Goal: Use online tool/utility: Use online tool/utility

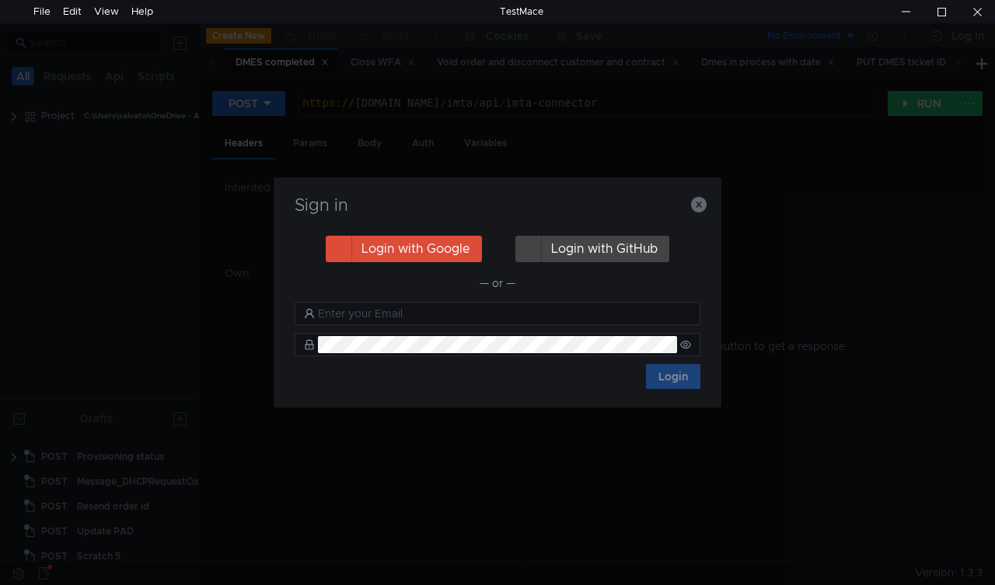
click at [698, 207] on nz-notification "Trial expired You use the free version of TestMace. Advanced features are avail…" at bounding box center [827, 117] width 298 height 197
click at [699, 208] on nz-notification "Trial expired You use the free version of TestMace. Advanced features are avail…" at bounding box center [827, 117] width 298 height 197
click at [699, 208] on icon "button" at bounding box center [699, 205] width 16 height 16
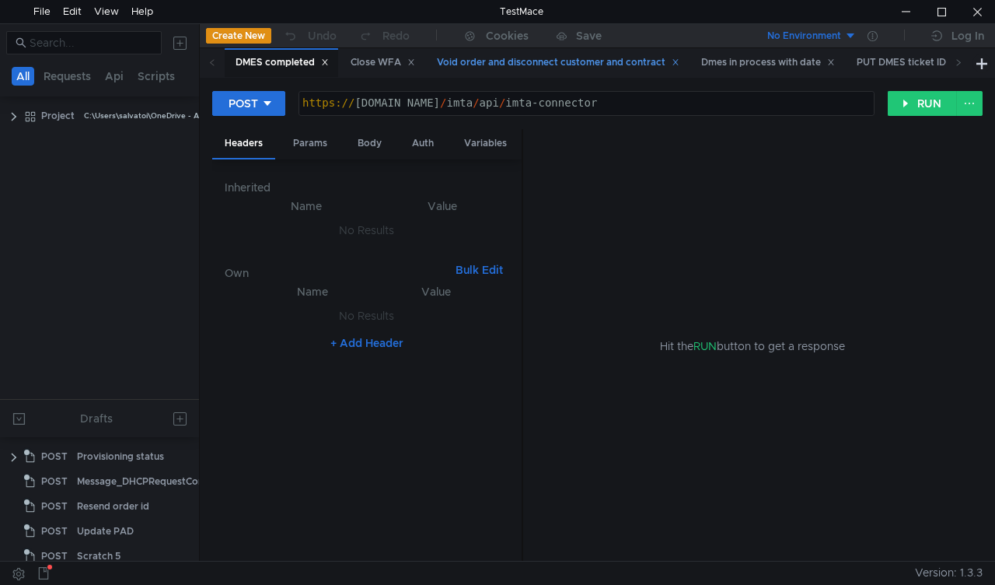
click at [515, 62] on div "Void order and disconnect customer and contract" at bounding box center [558, 62] width 243 height 16
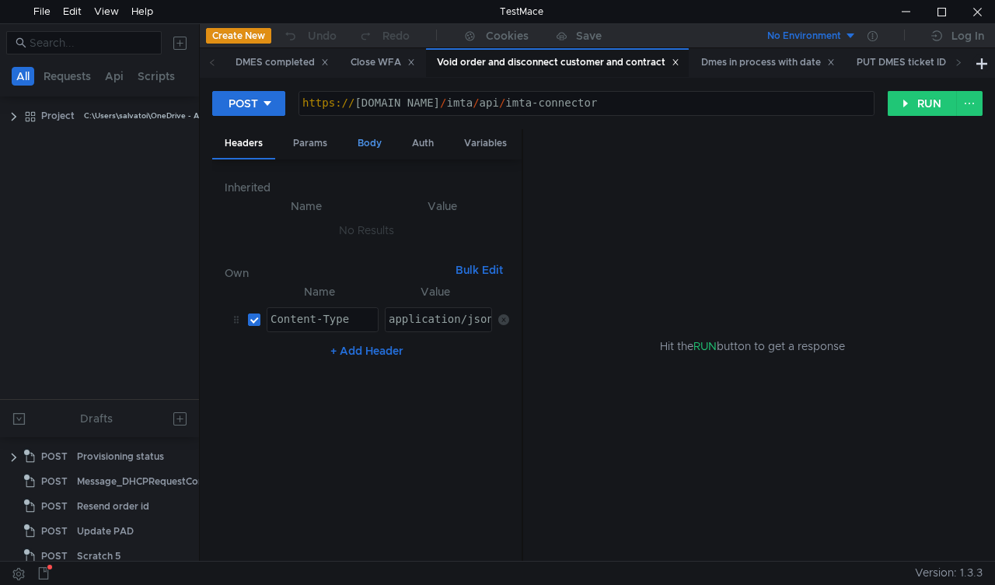
click at [372, 148] on div "Body" at bounding box center [369, 143] width 49 height 29
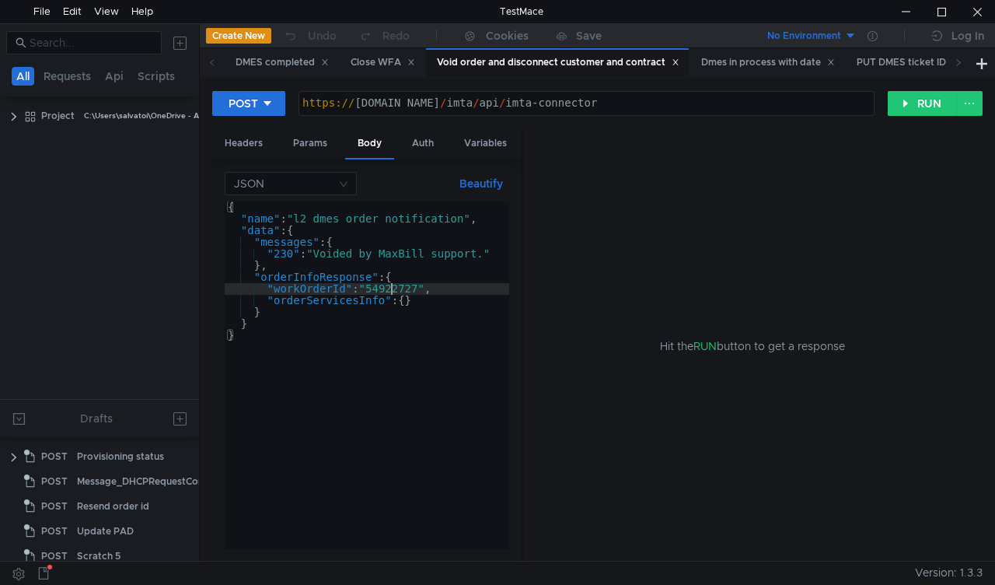
click at [389, 285] on div "{ "name" : "l2_dmes_order_notification" , "data" : { "messages" : { "230" : "Vo…" at bounding box center [367, 386] width 285 height 371
paste textarea "3210409"
click at [909, 104] on button "RUN" at bounding box center [922, 103] width 69 height 25
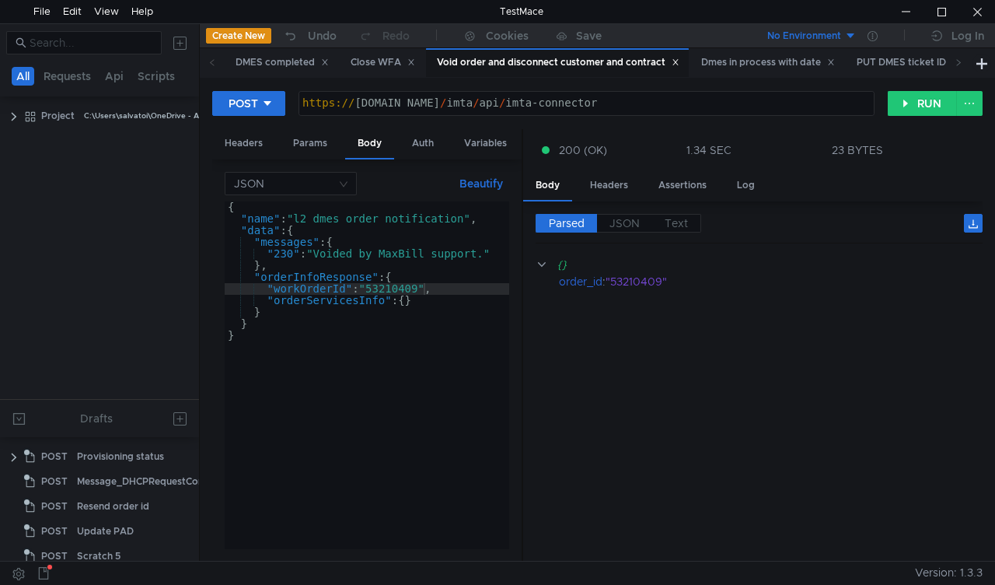
click at [389, 284] on div "{ "name" : "l2_dmes_order_notification" , "data" : { "messages" : { "230" : "Vo…" at bounding box center [367, 386] width 285 height 371
paste textarea "4376162"
type textarea ""workOrderId": "54376162","
click at [909, 96] on button "RUN" at bounding box center [922, 103] width 69 height 25
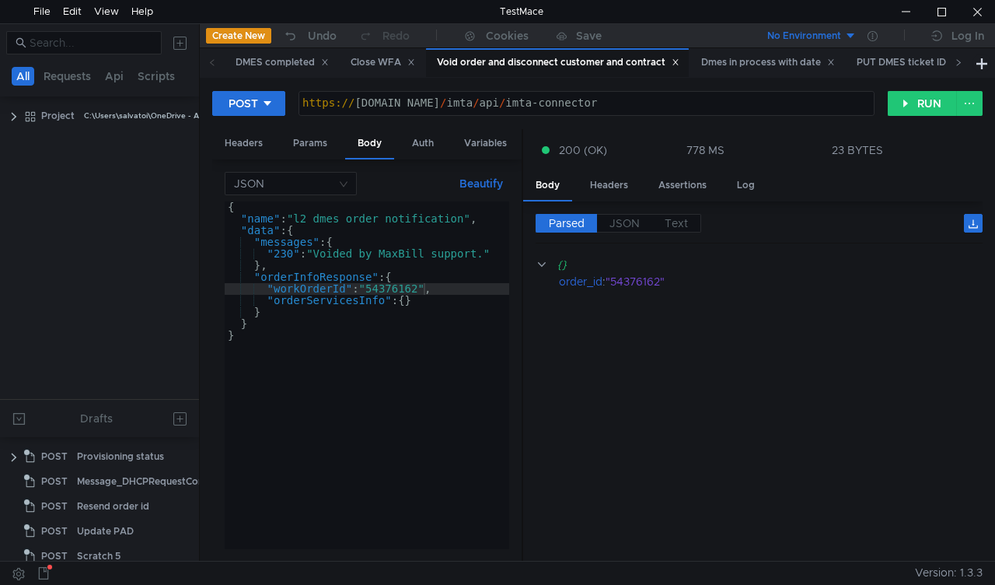
click at [956, 65] on icon at bounding box center [959, 62] width 8 height 8
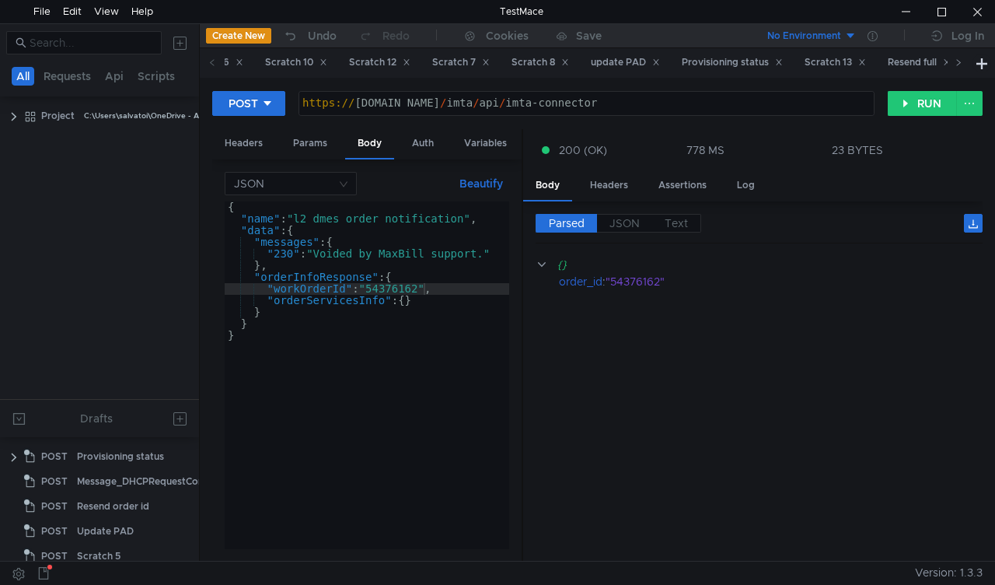
click at [956, 65] on icon at bounding box center [959, 62] width 8 height 8
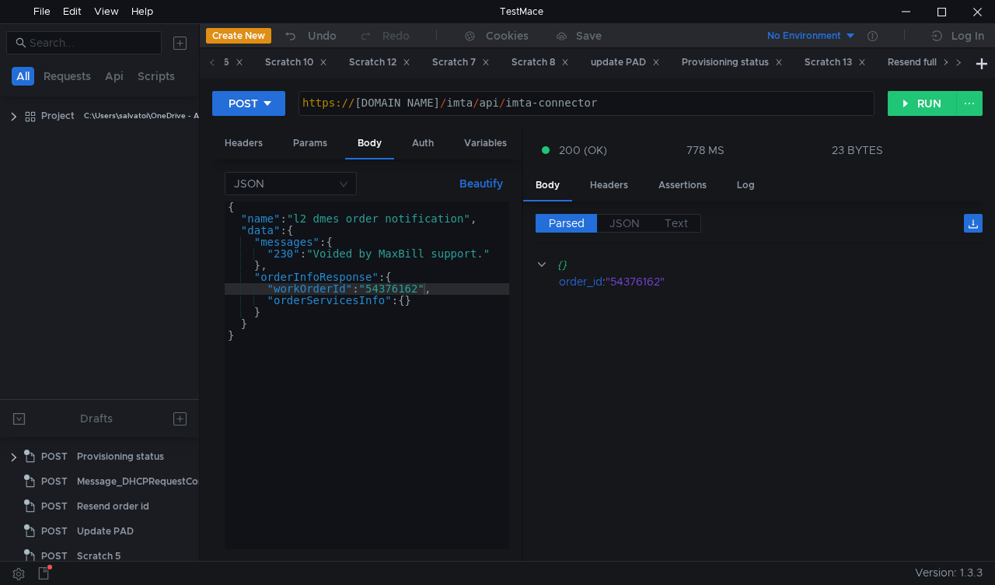
click at [956, 65] on icon at bounding box center [959, 62] width 8 height 8
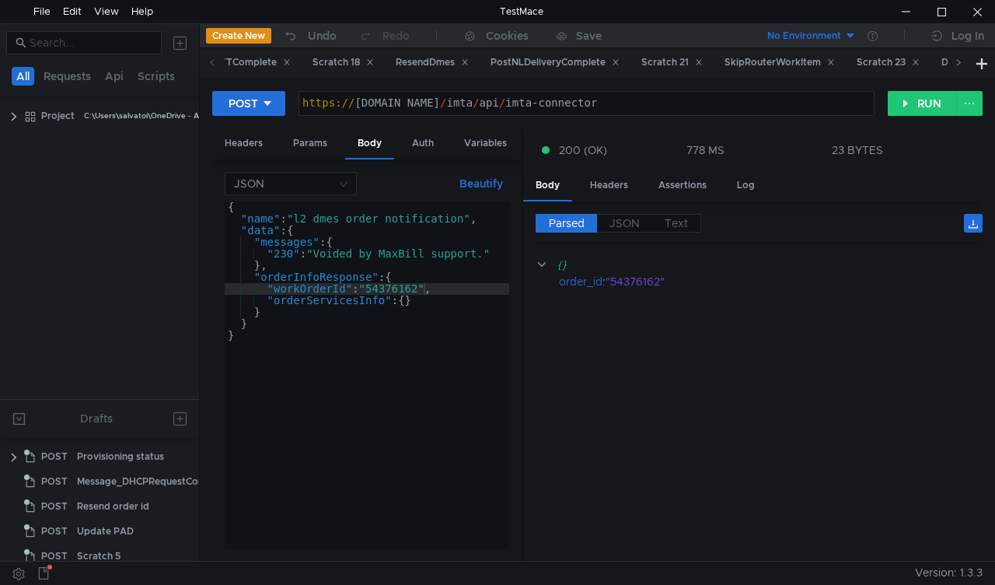
click at [956, 65] on icon at bounding box center [959, 62] width 8 height 8
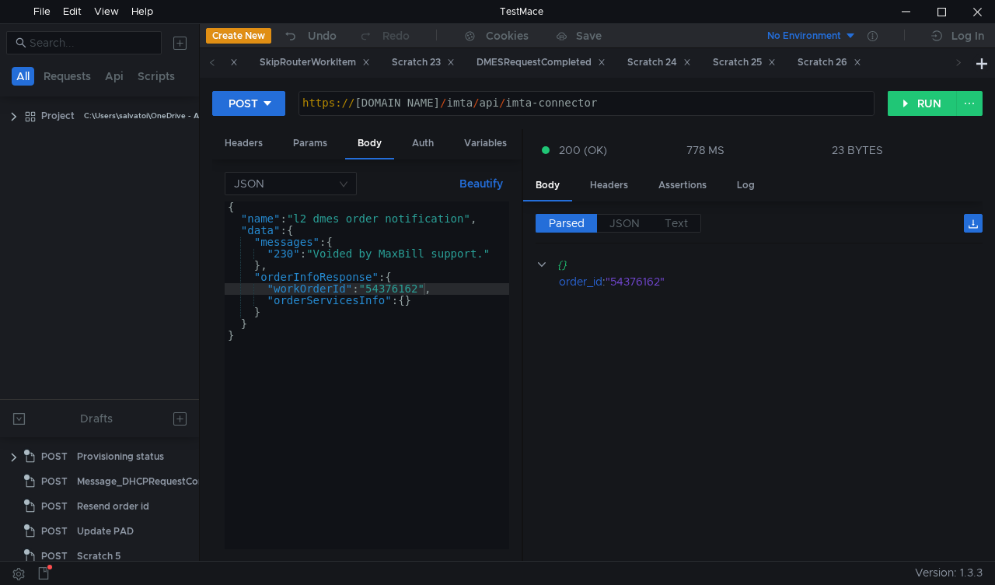
click at [956, 65] on icon at bounding box center [959, 62] width 8 height 8
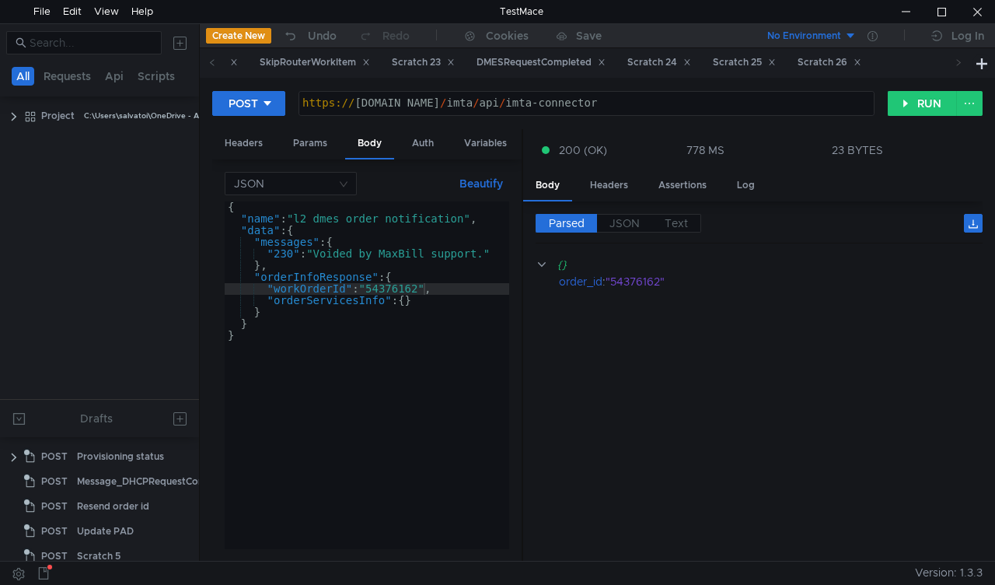
click at [956, 65] on icon at bounding box center [959, 62] width 8 height 8
click at [455, 54] on div "Scratch 23" at bounding box center [423, 62] width 63 height 16
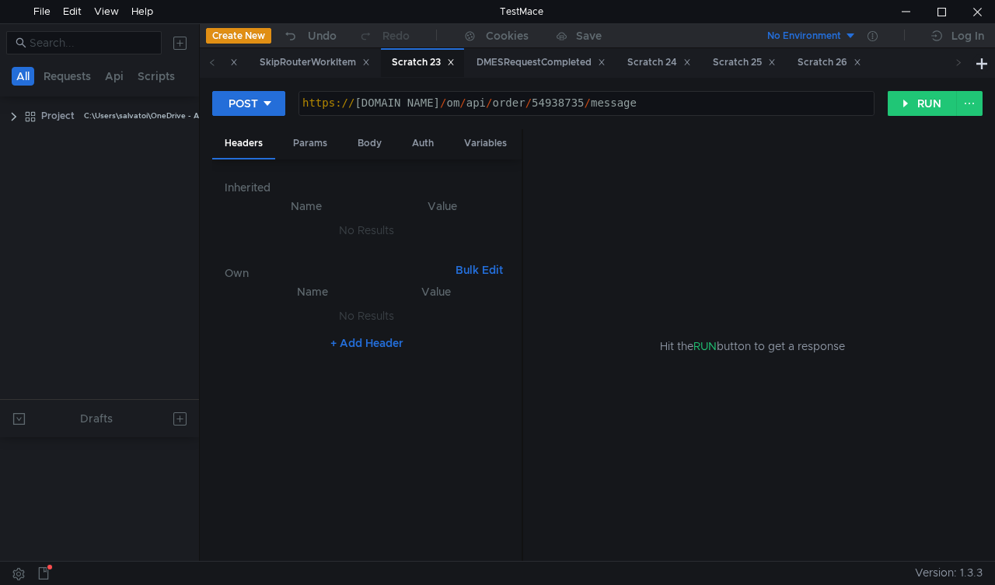
scroll to position [589, 0]
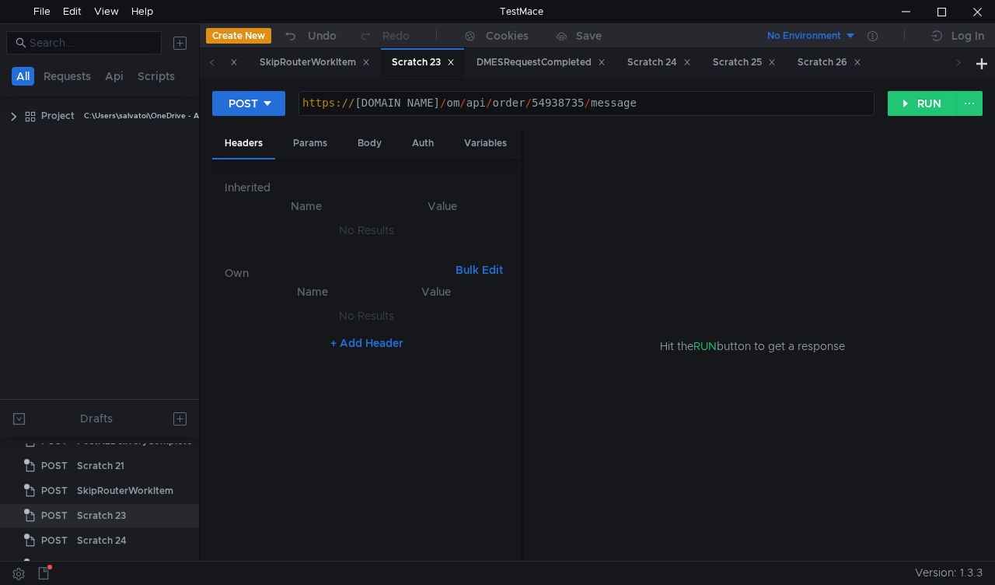
click at [411, 552] on div "Inherited Name Value No Results Own Bulk Edit XXXXXXXXXXXXXXXXXXXXXXXXXXXXXXXXX…" at bounding box center [366, 360] width 309 height 402
click at [368, 146] on div "Body" at bounding box center [369, 143] width 49 height 29
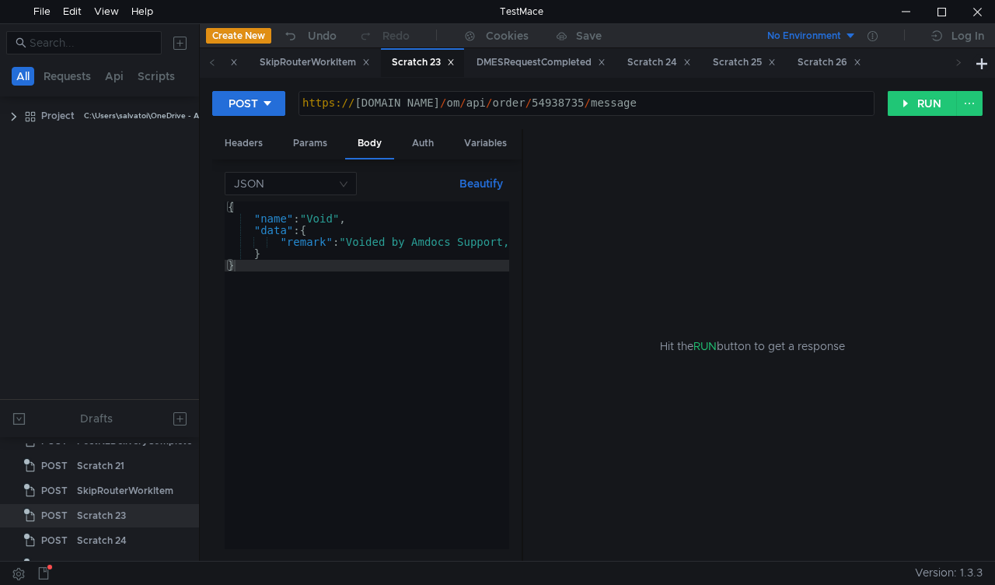
click at [546, 99] on div "https:// mbx.dfni.nl / om / api / order / 54938735 / message" at bounding box center [586, 114] width 574 height 35
paste textarea "7640"
type textarea "https://mbx.dfni.nl/om/api/order/54937640/message"
click at [928, 107] on button "RUN" at bounding box center [922, 103] width 69 height 25
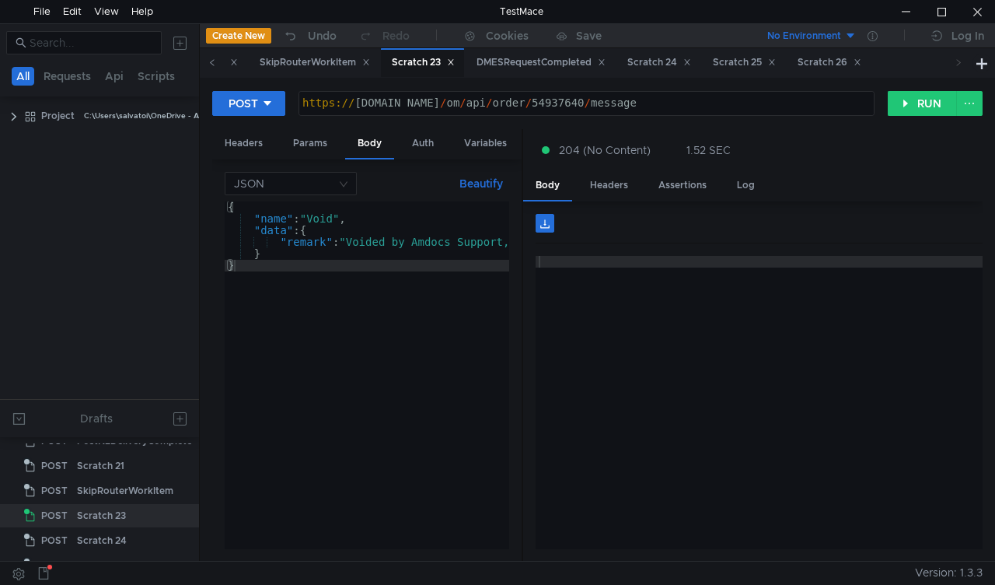
click at [208, 66] on icon at bounding box center [212, 62] width 8 height 8
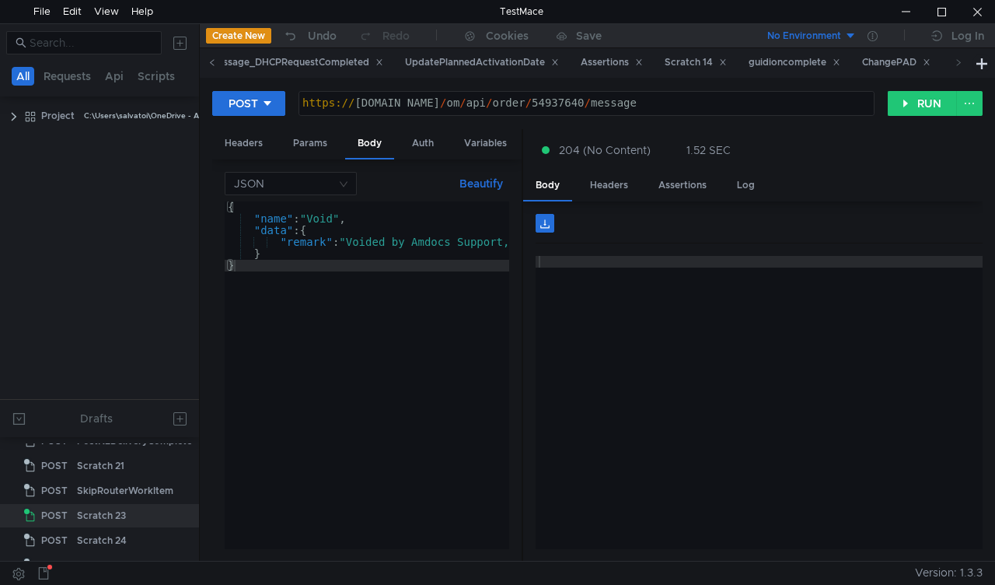
click at [208, 66] on icon at bounding box center [212, 62] width 8 height 8
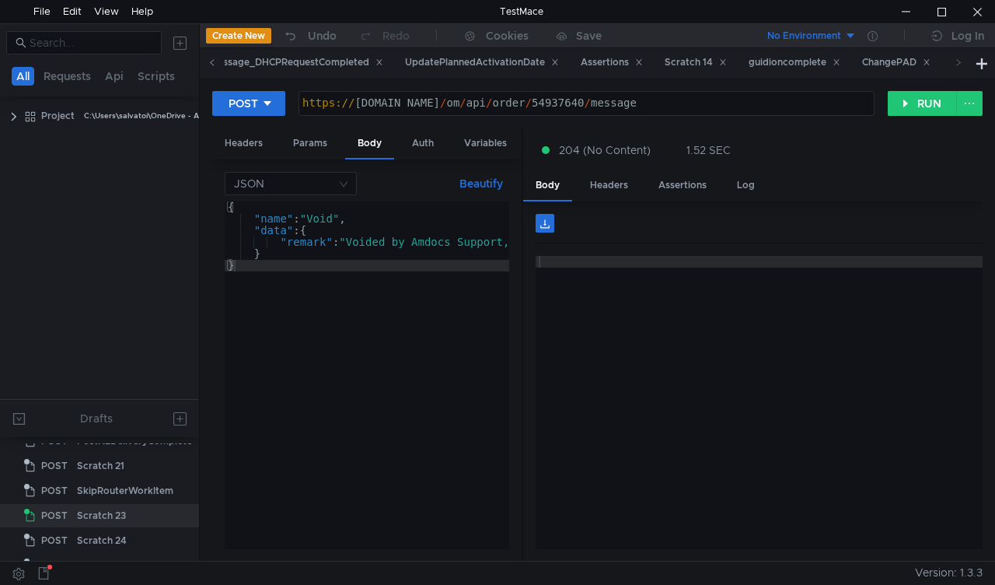
click at [208, 66] on icon at bounding box center [212, 62] width 8 height 8
click at [211, 62] on icon at bounding box center [212, 62] width 4 height 6
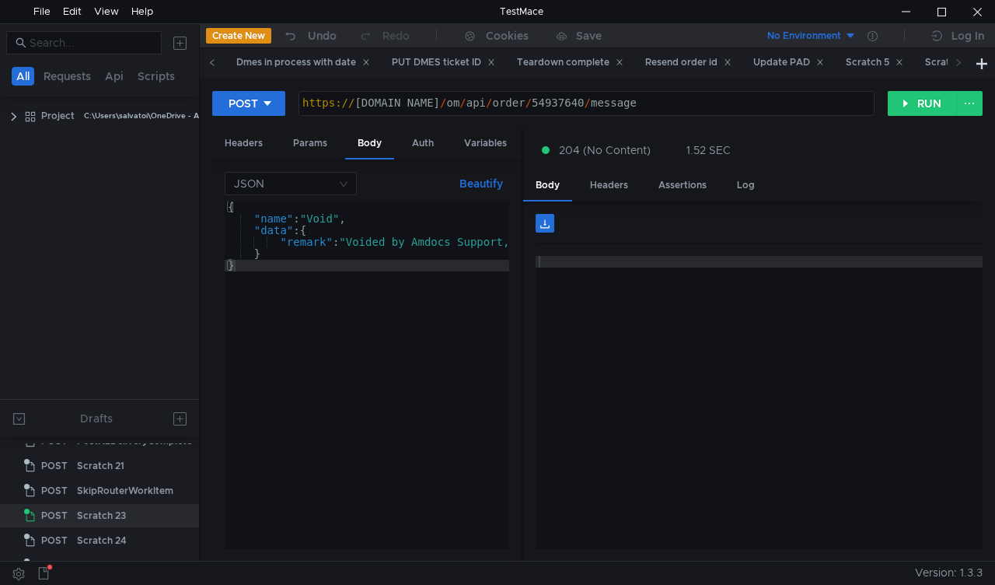
click at [210, 62] on icon at bounding box center [212, 62] width 4 height 6
click at [382, 59] on div "Close WFA" at bounding box center [383, 62] width 65 height 16
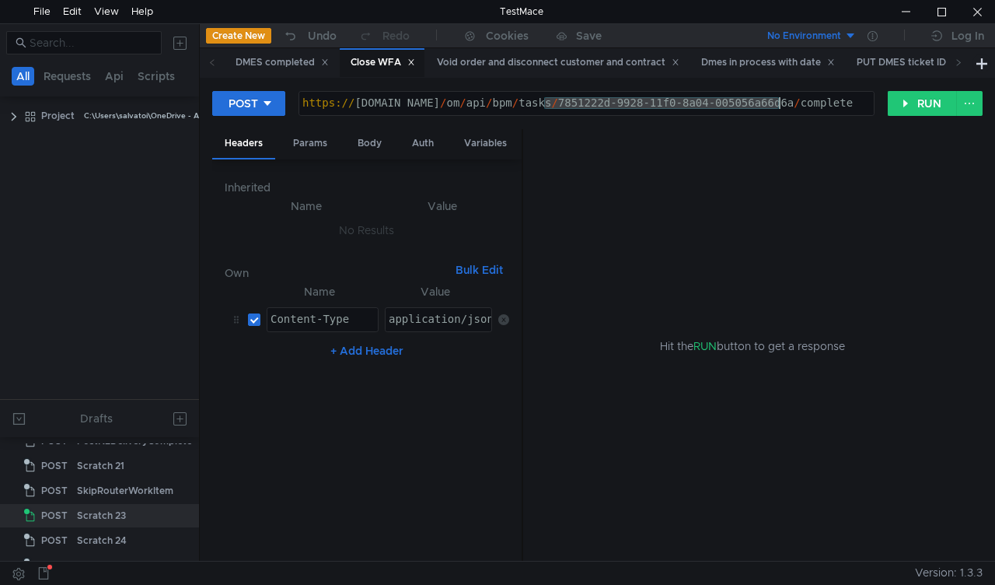
drag, startPoint x: 544, startPoint y: 103, endPoint x: 777, endPoint y: 108, distance: 233.3
click at [777, 108] on div "https:// mbx.dfni.nl / om / api / bpm / tasks / 7851222d-9928-11f0-8a04-005056a…" at bounding box center [586, 114] width 574 height 35
paste textarea "584a523c-99c"
type textarea "https://mbx.dfni.nl/om/api/bpm/tasks/584a523c-99c8-11f0-8a04-005056a66d6a/compl…"
click at [914, 106] on button "RUN" at bounding box center [922, 103] width 69 height 25
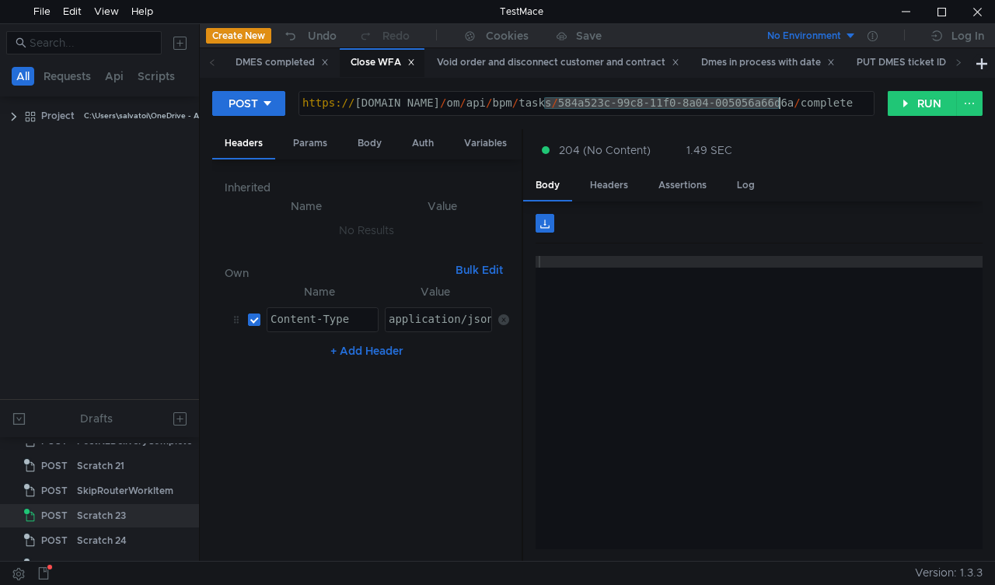
drag, startPoint x: 544, startPoint y: 101, endPoint x: 782, endPoint y: 101, distance: 237.9
click at [782, 101] on div "https:// [DOMAIN_NAME] / om / api / bpm / tasks / 584a523c-99c8-11f0-8a04-00505…" at bounding box center [586, 114] width 574 height 35
paste textarea "318a1a16-99e5"
type textarea "[URL][DOMAIN_NAME]"
click at [901, 101] on button "RUN" at bounding box center [922, 103] width 69 height 25
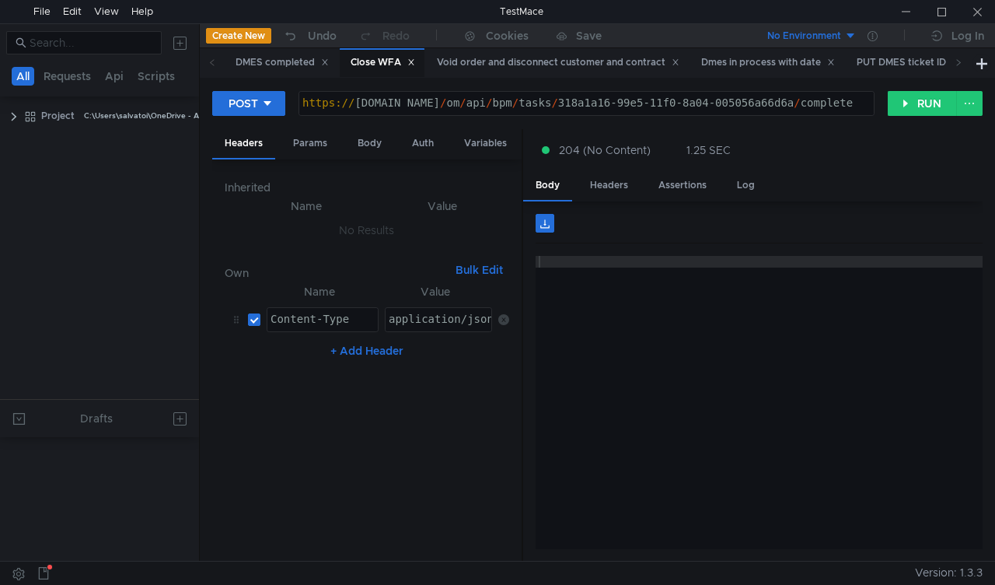
scroll to position [589, 0]
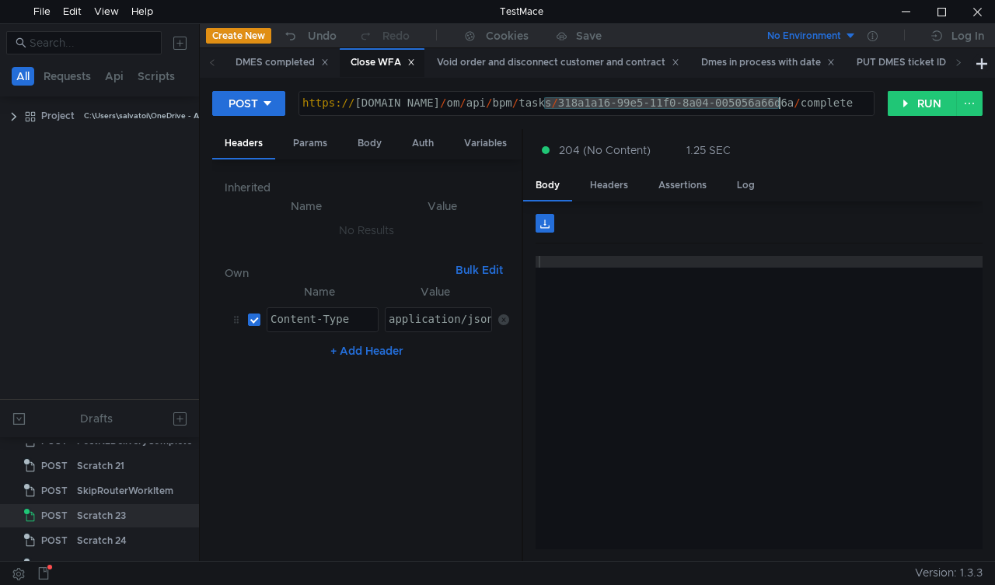
drag, startPoint x: 544, startPoint y: 102, endPoint x: 781, endPoint y: 109, distance: 237.2
click at [781, 109] on div "https:// mbx.dfni.nl / om / api / bpm / tasks / 318a1a16-99e5-11f0-8a04-005056a…" at bounding box center [586, 114] width 574 height 35
paste textarea "fb63e209-99db-11f0-b60f-005056a6d44f"
click at [920, 95] on button "RUN" at bounding box center [922, 103] width 69 height 25
drag, startPoint x: 584, startPoint y: 103, endPoint x: 780, endPoint y: 99, distance: 196.7
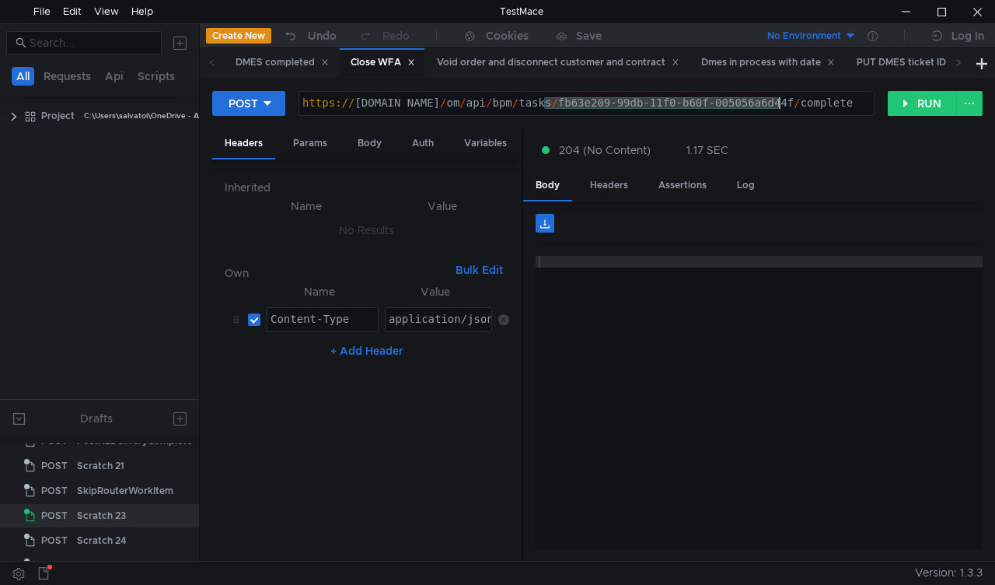
click at [780, 99] on div "https:// mbx.dfni.nl / om / api / bpm / tasks / fb63e209-99db-11f0-b60f-005056a…" at bounding box center [586, 114] width 574 height 35
paste textarea "b63edee0-9942-11f0-8a04-005056a66d6a"
click at [915, 113] on button "RUN" at bounding box center [922, 103] width 69 height 25
drag, startPoint x: 595, startPoint y: 100, endPoint x: 777, endPoint y: 99, distance: 182.7
click at [777, 99] on div "https:// mbx.dfni.nl / om / api / bpm / tasks / b63edee0-9942-11f0-8a04-005056a…" at bounding box center [586, 114] width 574 height 35
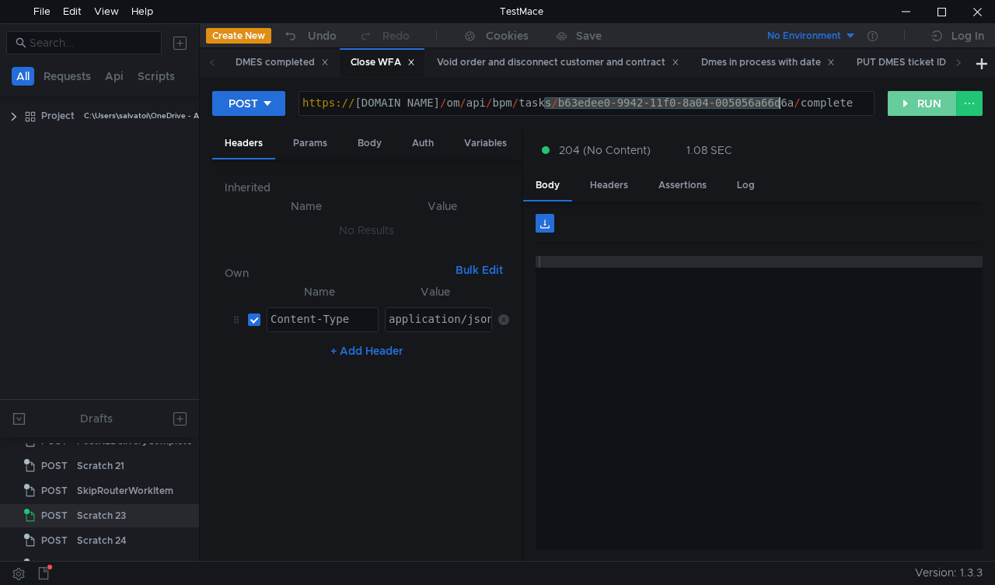
paste textarea "12d3a4c8-9957-11f0-bcd2-005056a64e09"
type textarea "https://mbx.dfni.nl/om/api/bpm/tasks/12d3a4c8-9957-11f0-bcd2-005056a64e09/compl…"
click at [908, 103] on button "RUN" at bounding box center [922, 103] width 69 height 25
drag, startPoint x: 544, startPoint y: 103, endPoint x: 780, endPoint y: 106, distance: 235.6
click at [780, 106] on div "https:// mbx.dfni.nl / om / api / bpm / tasks / 12d3a4c8-9957-11f0-bcd2-005056a…" at bounding box center [586, 114] width 574 height 35
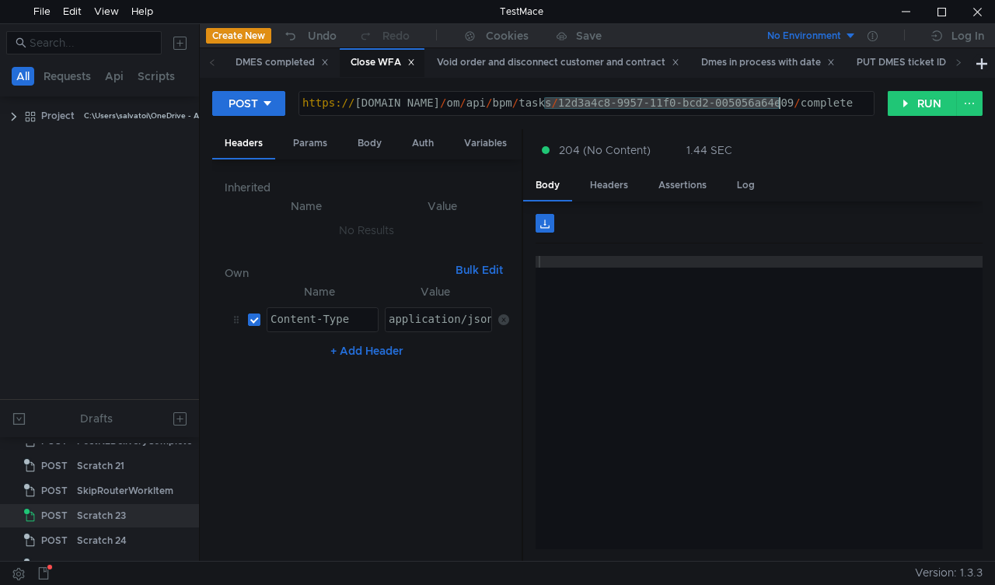
paste textarea "2d8e41b7-99ea-11f0-aaf1-005056a636ef"
click at [904, 100] on button "RUN" at bounding box center [922, 103] width 69 height 25
drag, startPoint x: 544, startPoint y: 104, endPoint x: 779, endPoint y: 104, distance: 234.8
click at [779, 104] on div "https:// mbx.dfni.nl / om / api / bpm / tasks / 2d8e41b7-99ea-11f0-aaf1-005056a…" at bounding box center [586, 114] width 574 height 35
paste textarea "673a5bee-99ea-11f0-b60f-005056a6d44"
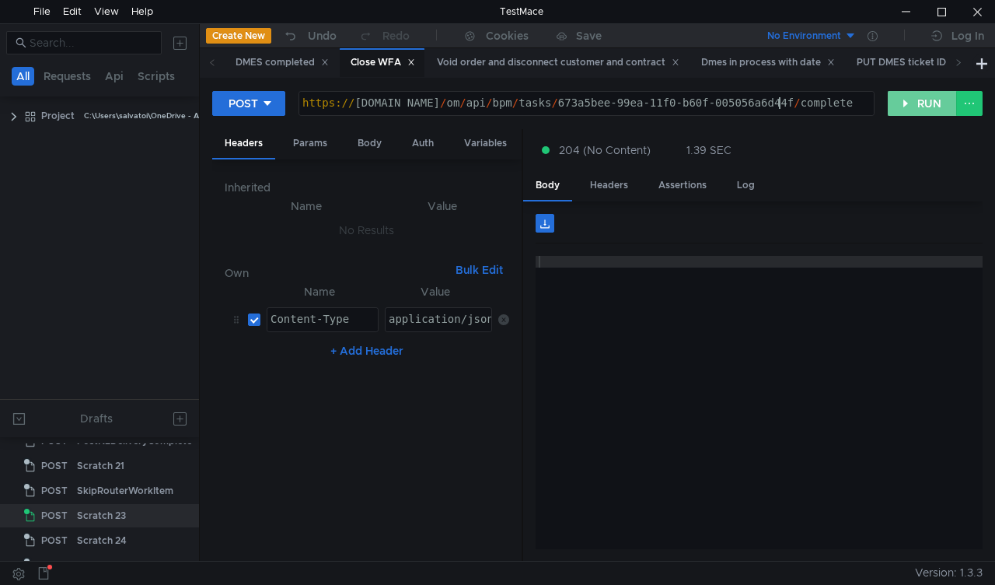
click at [911, 106] on button "RUN" at bounding box center [922, 103] width 69 height 25
drag, startPoint x: 544, startPoint y: 103, endPoint x: 777, endPoint y: 109, distance: 233.3
click at [777, 109] on div "https:// mbx.dfni.nl / om / api / bpm / tasks / 673a5bee-99ea-11f0-b60f-005056a…" at bounding box center [586, 114] width 574 height 35
paste textarea "9b7d43cd-99ea-11f0-8a04-005056a66d6a"
click at [906, 109] on button "RUN" at bounding box center [922, 103] width 69 height 25
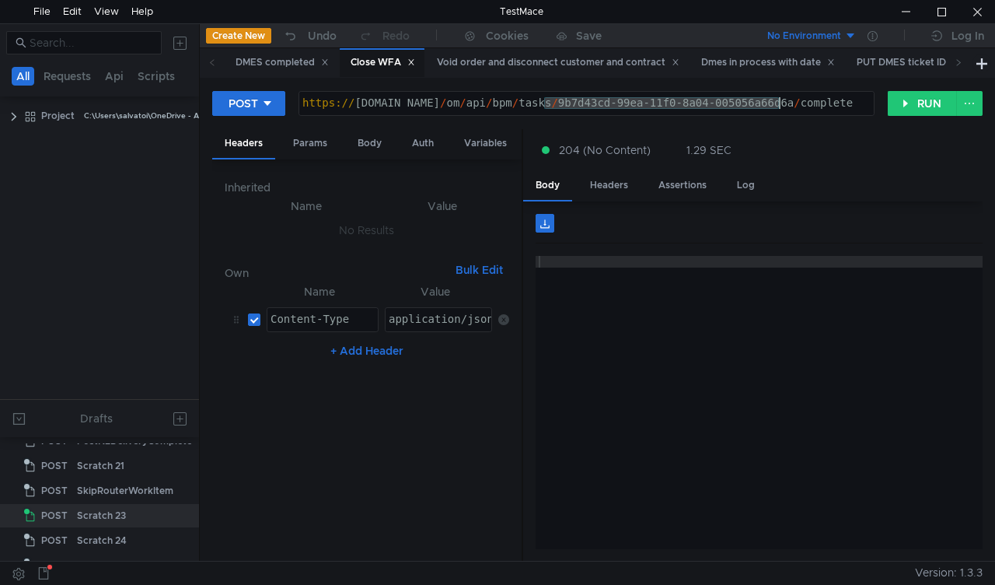
drag, startPoint x: 542, startPoint y: 102, endPoint x: 777, endPoint y: 106, distance: 234.8
click at [777, 106] on div "https:// mbx.dfni.nl / om / api / bpm / tasks / 9b7d43cd-99ea-11f0-8a04-005056a…" at bounding box center [586, 114] width 574 height 35
paste textarea "7196d1af-992e-11f0-aaf1-005056a636ef"
type textarea "https://mbx.dfni.nl/om/api/bpm/tasks/7196d1af-992e-11f0-aaf1-005056a636ef/compl…"
click at [906, 102] on button "RUN" at bounding box center [922, 103] width 69 height 25
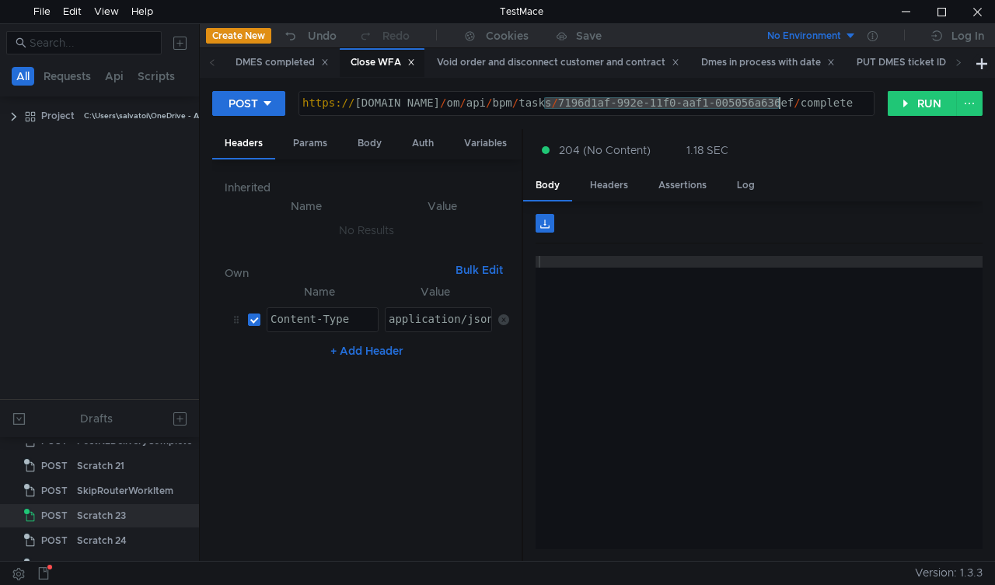
drag, startPoint x: 546, startPoint y: 101, endPoint x: 778, endPoint y: 103, distance: 231.6
click at [778, 103] on div "https:// mbx.dfni.nl / om / api / bpm / tasks / 7196d1af-992e-11f0-aaf1-005056a…" at bounding box center [586, 114] width 574 height 35
paste textarea "9293d283-99ef-11f0-8a04-005056a66d6a"
type textarea "[URL][DOMAIN_NAME]"
click at [911, 103] on button "RUN" at bounding box center [922, 103] width 69 height 25
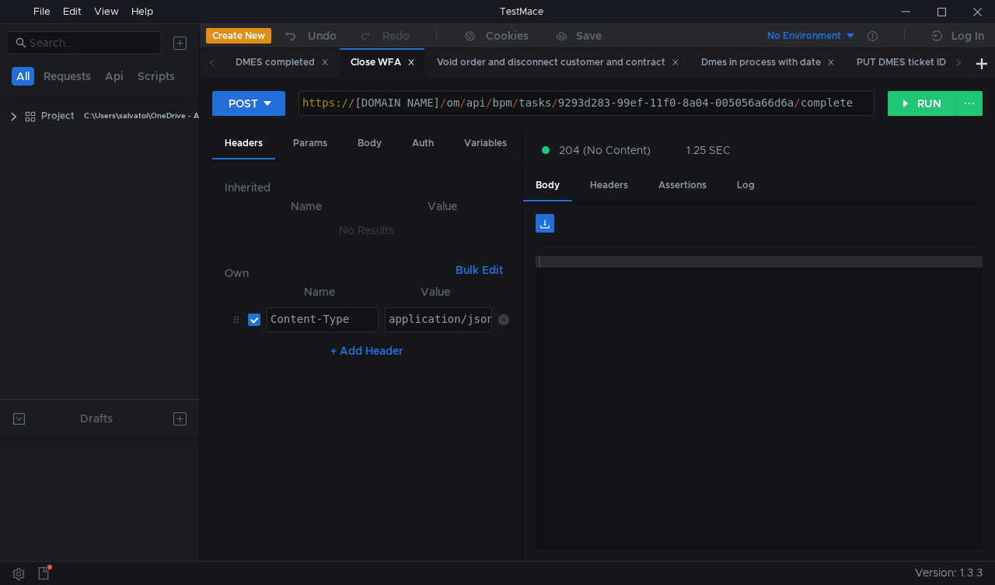
scroll to position [589, 0]
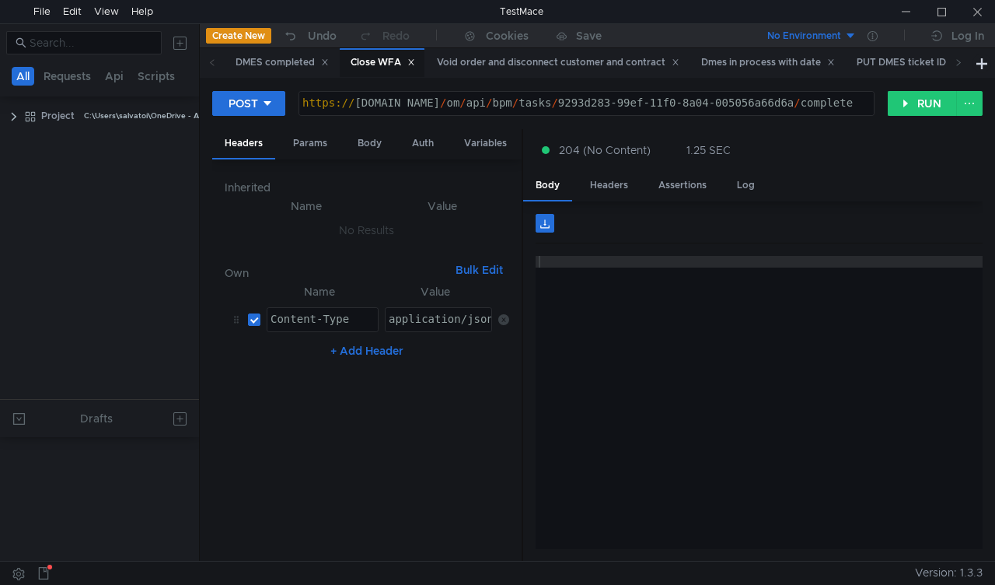
scroll to position [589, 0]
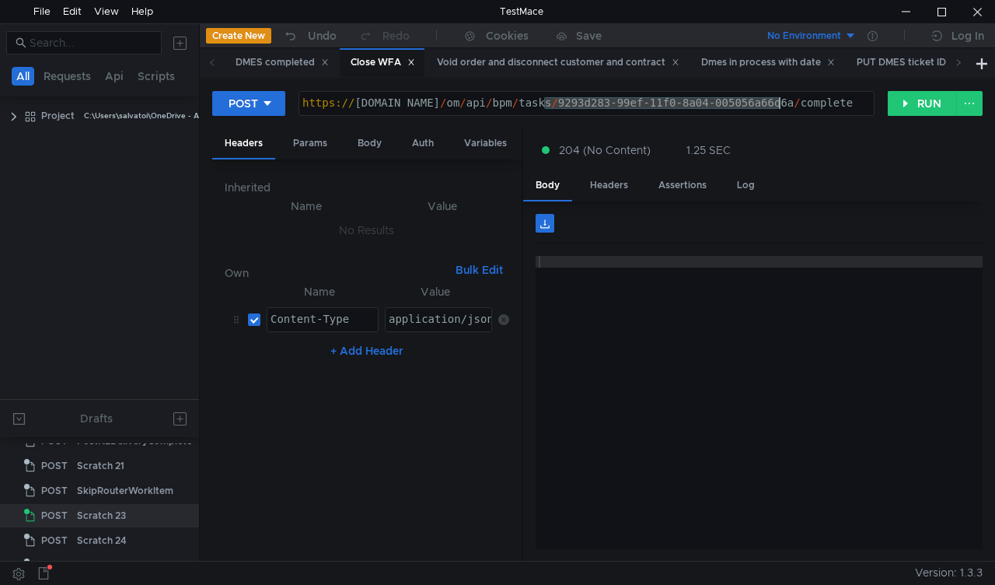
drag, startPoint x: 616, startPoint y: 109, endPoint x: 780, endPoint y: 106, distance: 164.0
click at [780, 106] on div "https:// mbx.dfni.nl / om / api / bpm / tasks / 9293d283-99ef-11f0-8a04-005056a…" at bounding box center [586, 114] width 574 height 35
paste textarea "28cd7614-9937"
type textarea "https://mbx.dfni.nl/om/api/bpm/tasks/28cd7614-9937-11f0-8a04-005056a66d6a/compl…"
click at [895, 102] on button "RUN" at bounding box center [922, 103] width 69 height 25
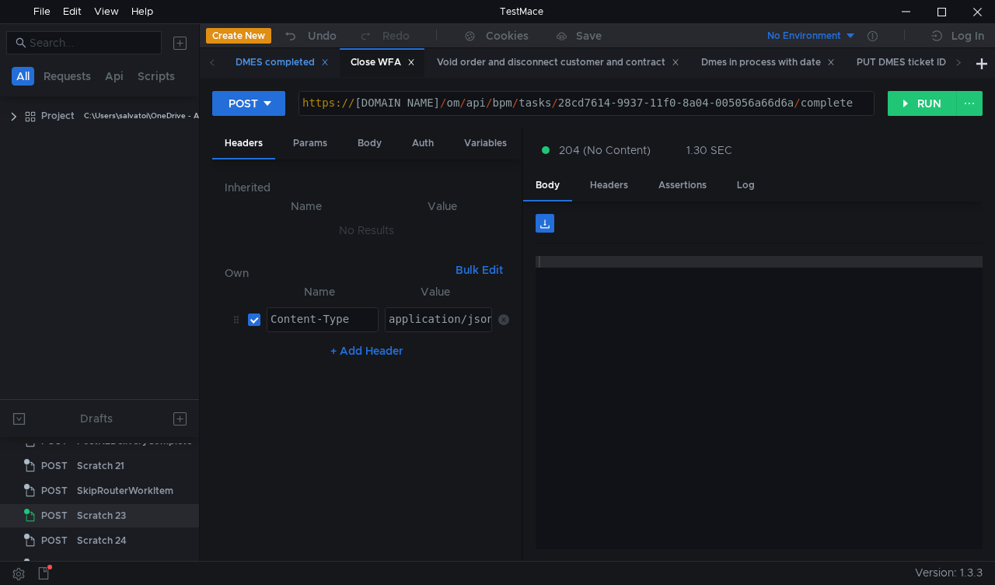
click at [274, 67] on div "DMES completed" at bounding box center [282, 62] width 93 height 16
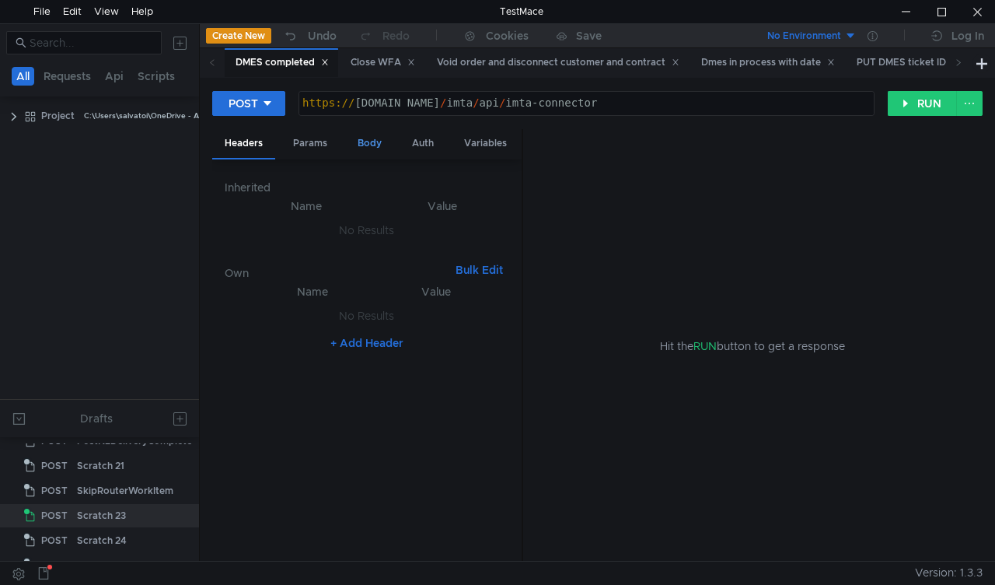
click at [367, 154] on div "Body" at bounding box center [369, 143] width 49 height 29
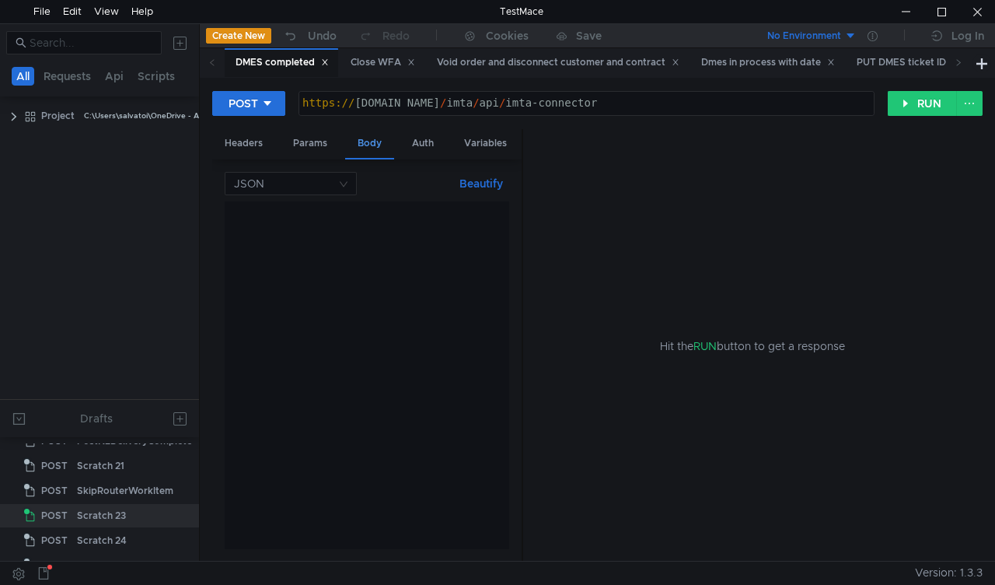
click at [371, 145] on div "Body" at bounding box center [369, 144] width 49 height 30
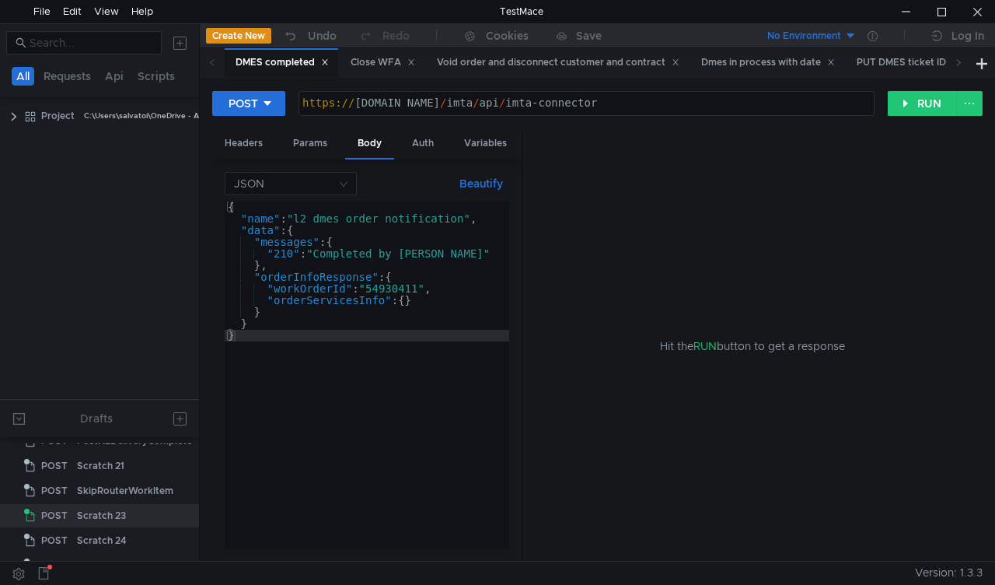
click at [396, 289] on div "{ "name" : "l2_dmes_order_notification" , "data" : { "messages" : { "210" : "Co…" at bounding box center [367, 386] width 285 height 371
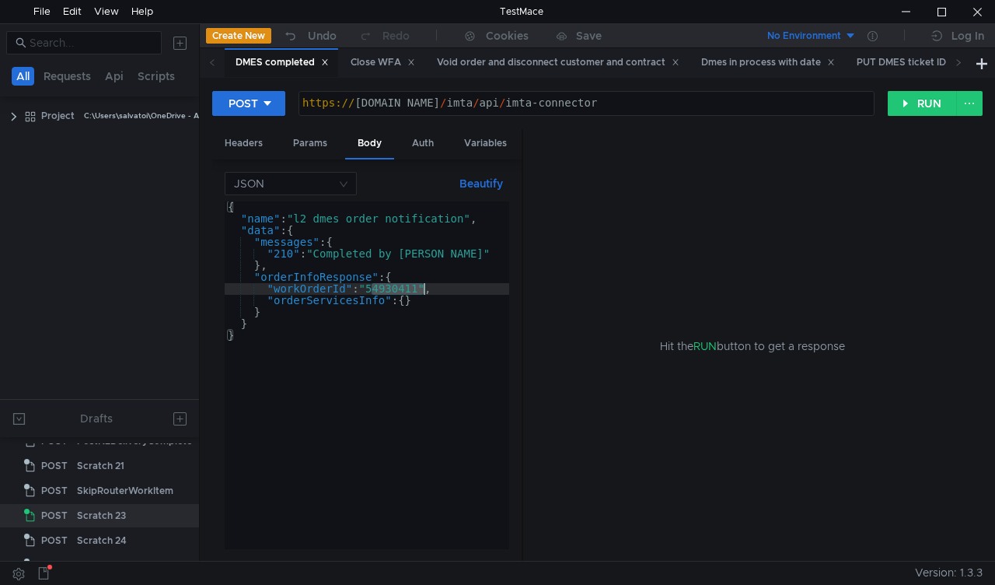
click at [396, 289] on div "{ "name" : "l2_dmes_order_notification" , "data" : { "messages" : { "210" : "Co…" at bounding box center [367, 386] width 285 height 371
paste textarea "3748458"
click at [285, 253] on div "{ "name" : "l2_dmes_order_notification" , "data" : { "messages" : { "210" : "Co…" at bounding box center [367, 386] width 285 height 371
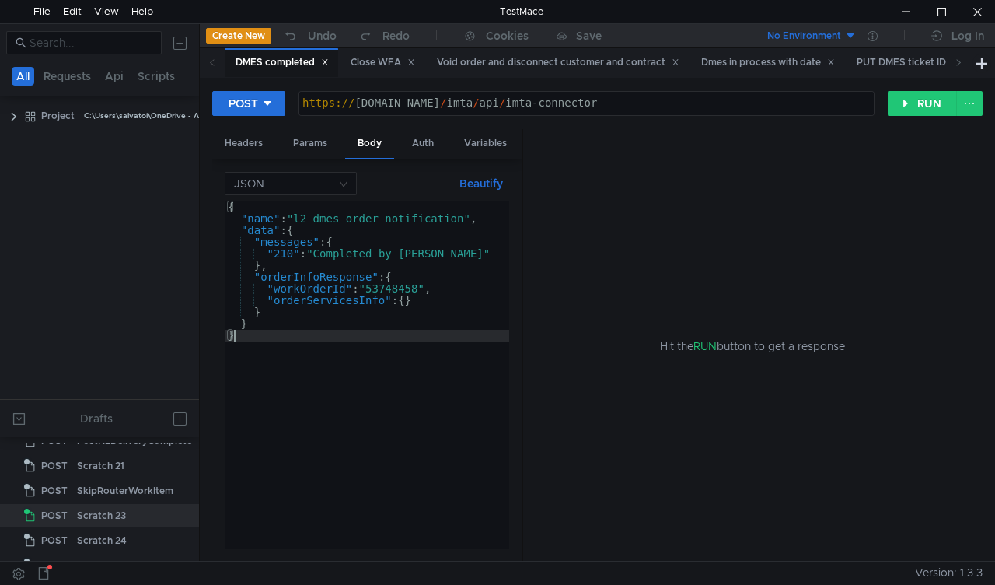
click at [290, 251] on div "{ "name" : "l2_dmes_order_notification" , "data" : { "messages" : { "210" : "Co…" at bounding box center [367, 386] width 285 height 371
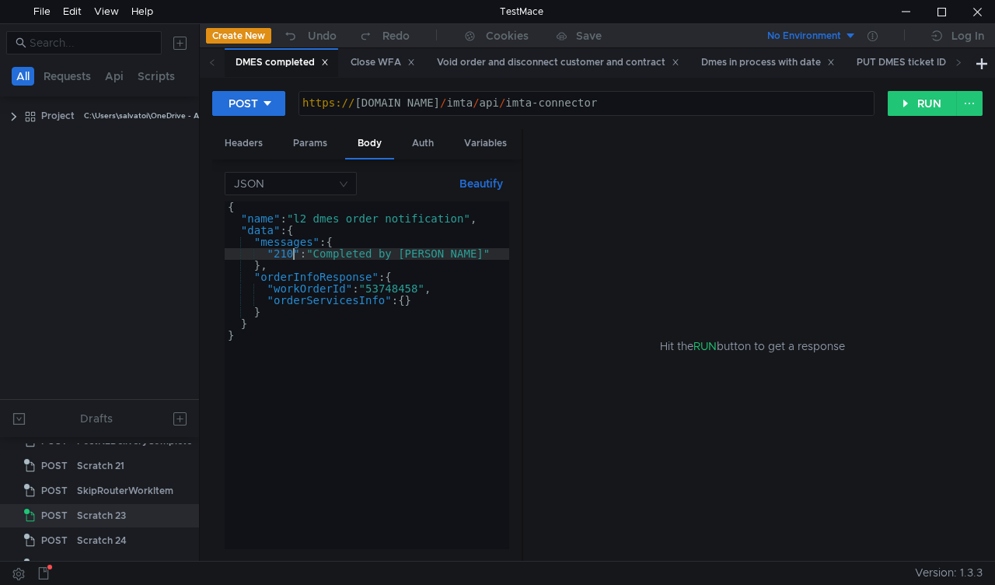
click at [289, 257] on div "{ "name" : "l2_dmes_order_notification" , "data" : { "messages" : { "210" : "Co…" at bounding box center [367, 386] width 285 height 371
type textarea ""220": "Completed by Maxbill""
click at [908, 108] on button "RUN" at bounding box center [922, 103] width 69 height 25
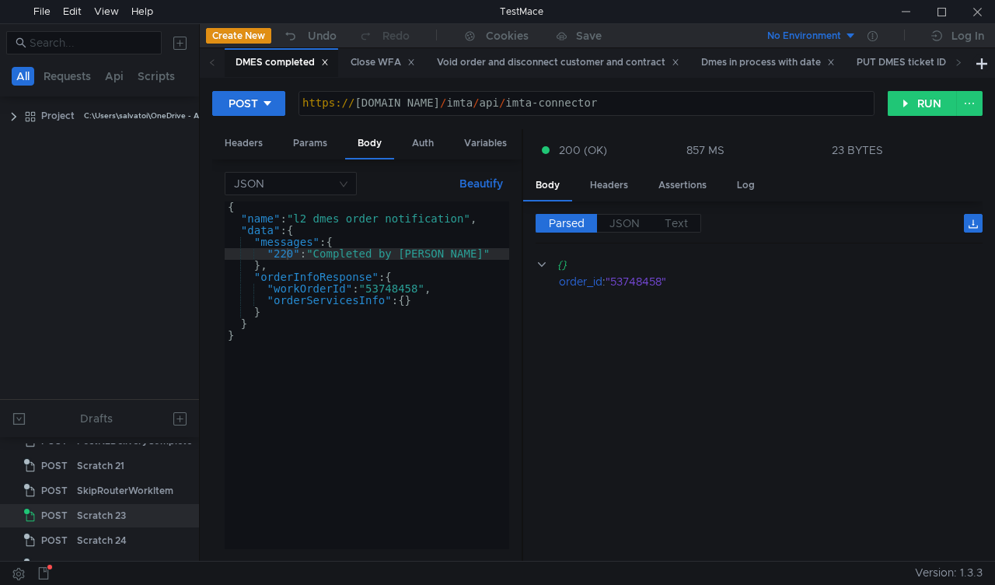
scroll to position [0, 3]
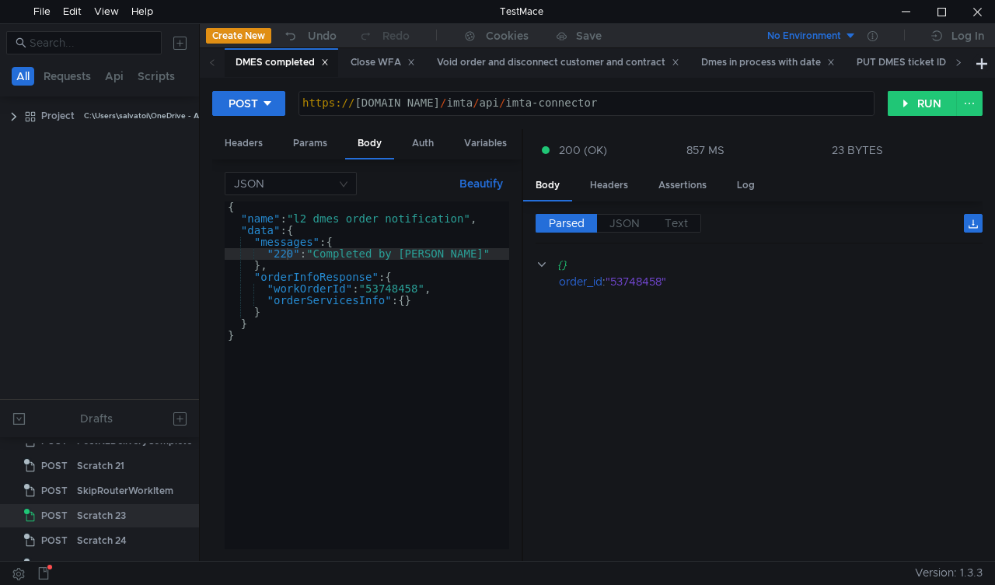
click at [959, 66] on icon at bounding box center [959, 62] width 8 height 8
click at [959, 65] on icon at bounding box center [959, 62] width 8 height 8
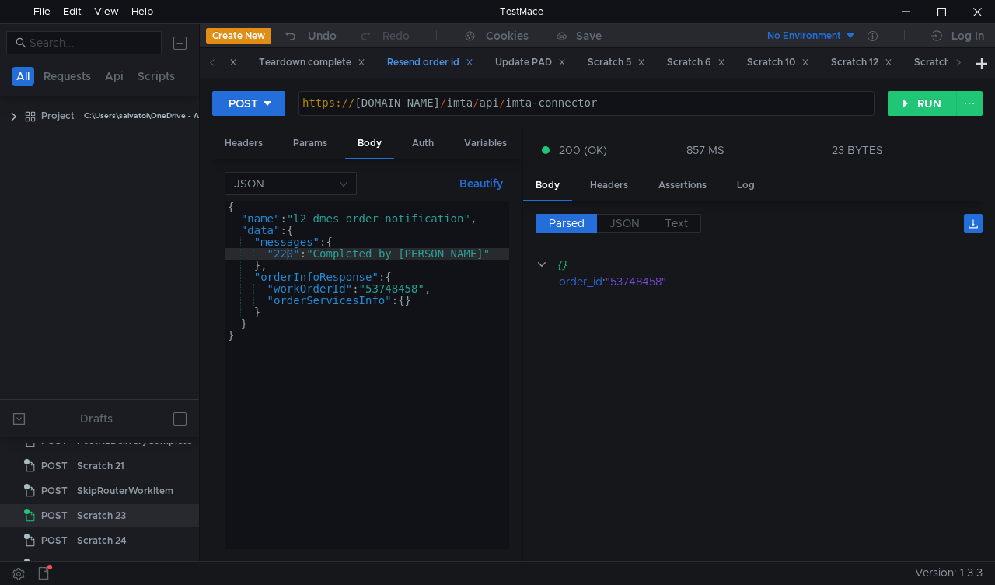
click at [435, 64] on div "Resend order id" at bounding box center [430, 62] width 86 height 16
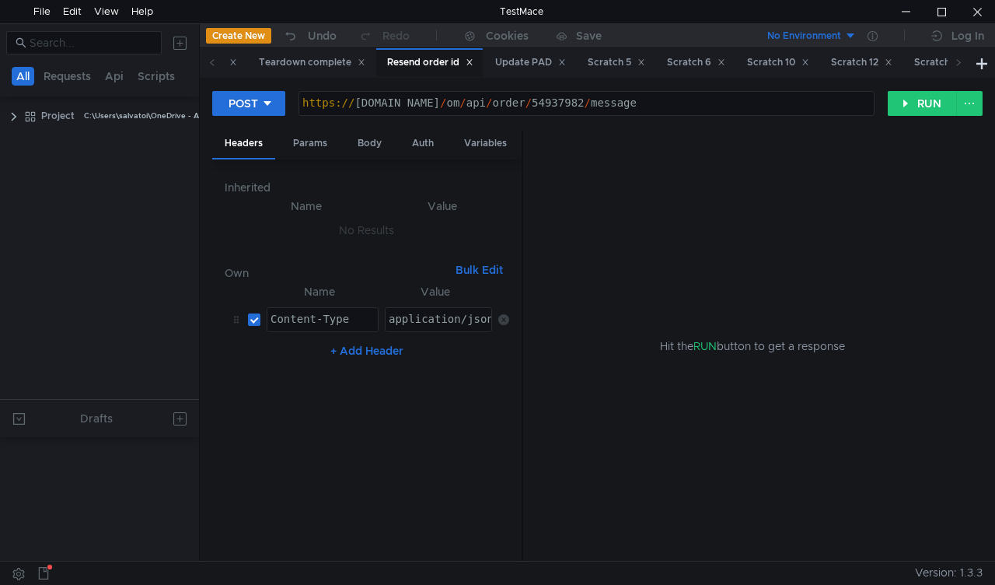
scroll to position [0, 0]
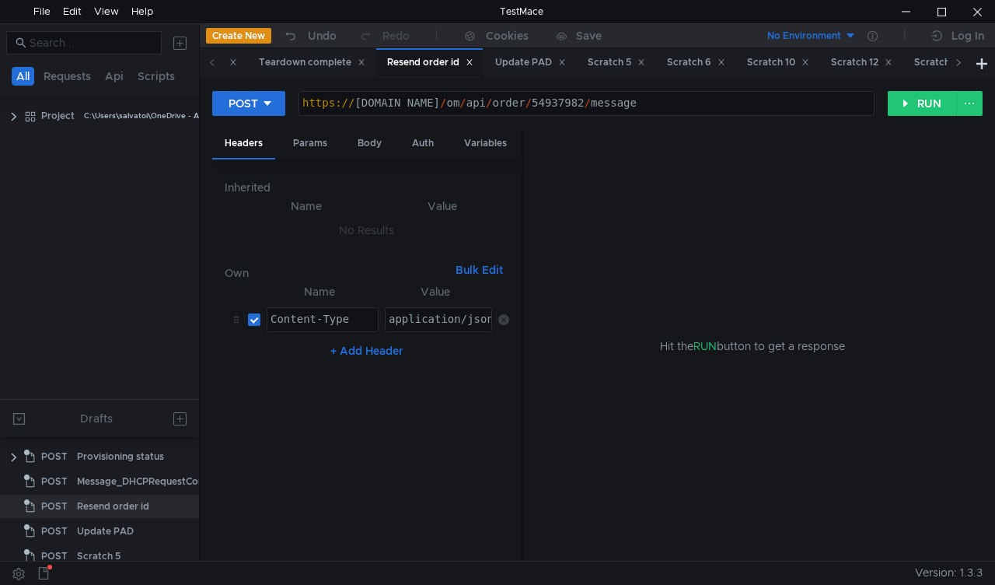
click at [955, 62] on icon at bounding box center [959, 62] width 8 height 8
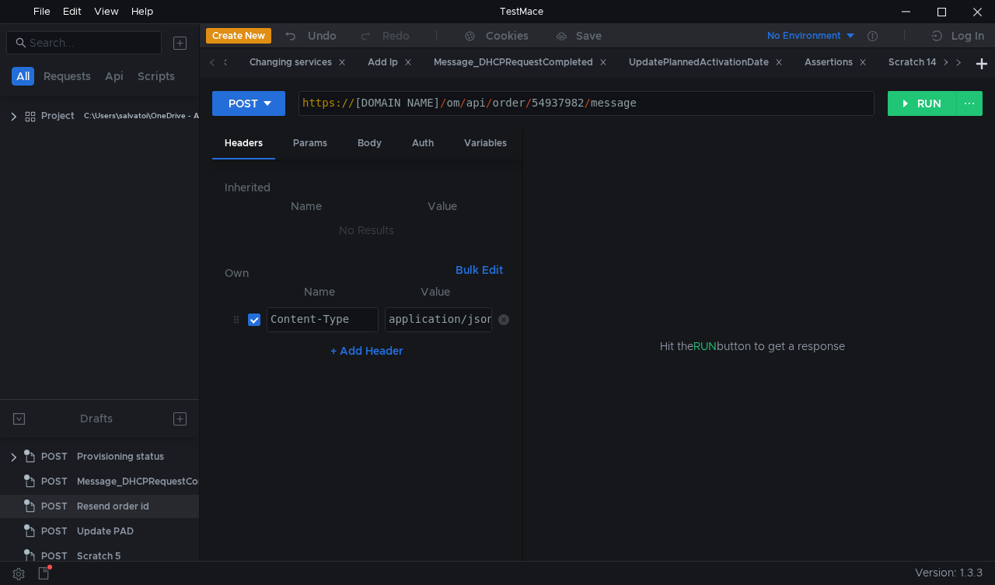
click at [955, 62] on icon at bounding box center [959, 62] width 8 height 8
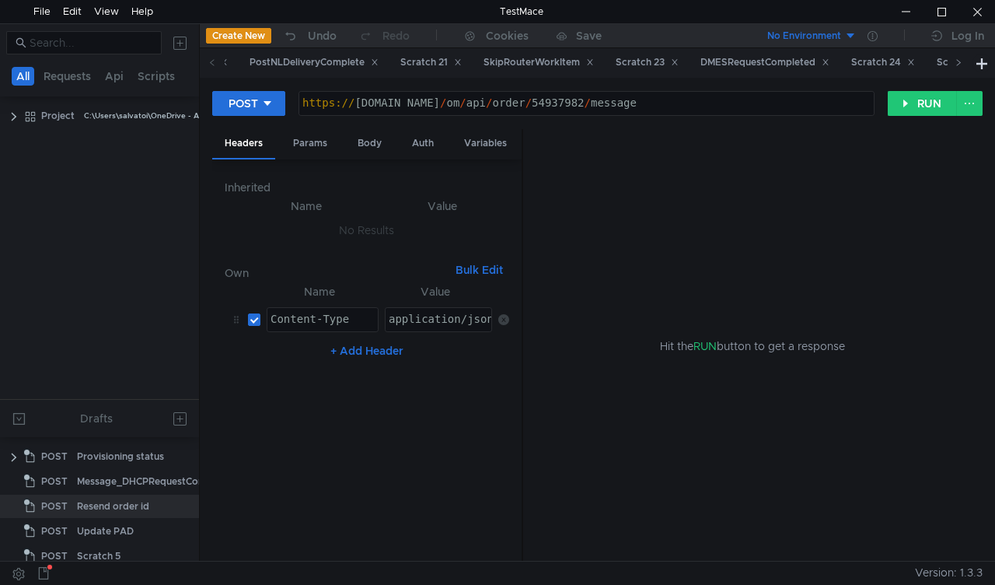
click at [955, 62] on icon at bounding box center [959, 62] width 8 height 8
click at [861, 59] on div "Scratch 26" at bounding box center [830, 62] width 64 height 16
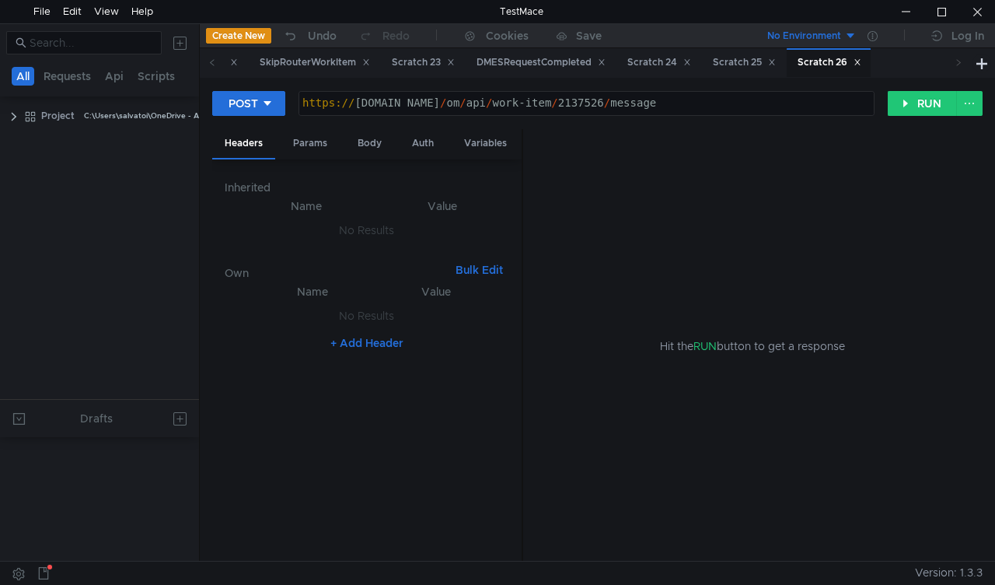
scroll to position [637, 0]
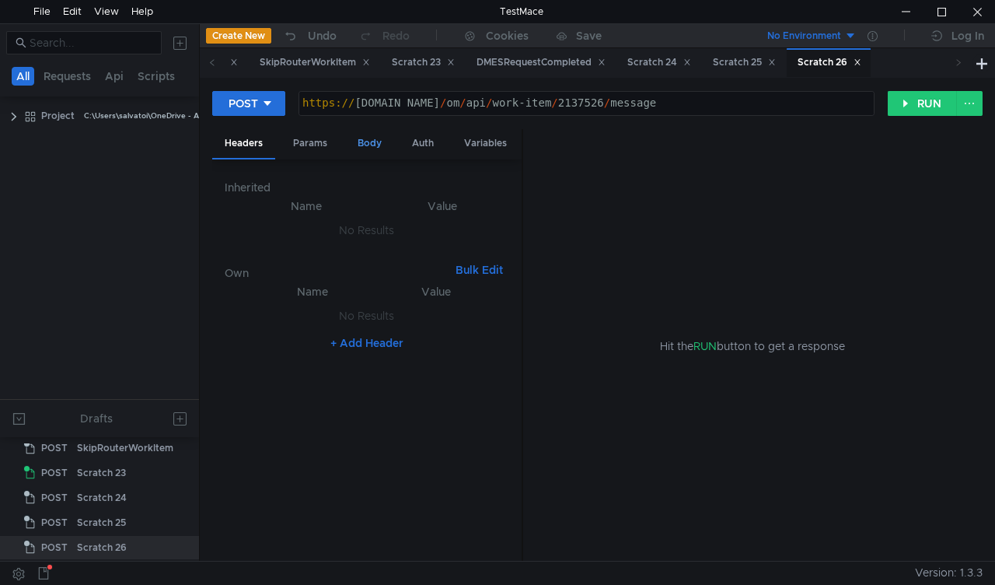
click at [364, 142] on div "Body" at bounding box center [369, 143] width 49 height 29
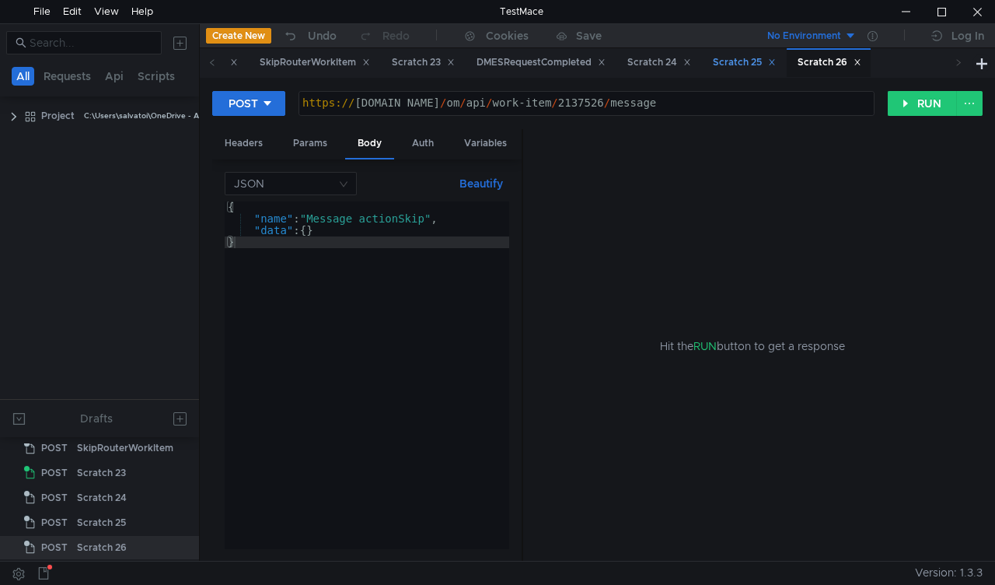
click at [776, 65] on div "Scratch 25" at bounding box center [744, 62] width 63 height 16
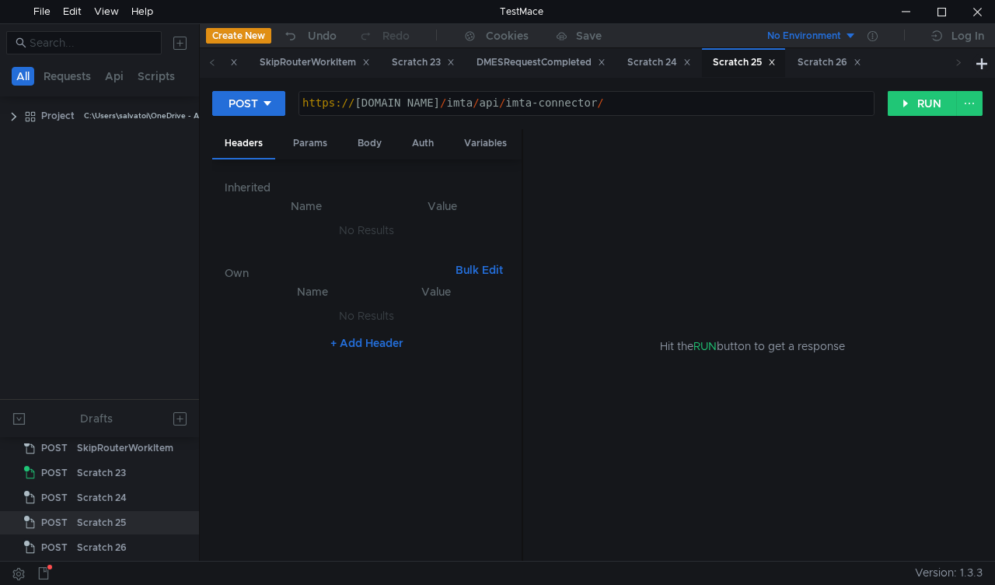
scroll to position [638, 0]
click at [375, 148] on div "Body" at bounding box center [369, 143] width 49 height 29
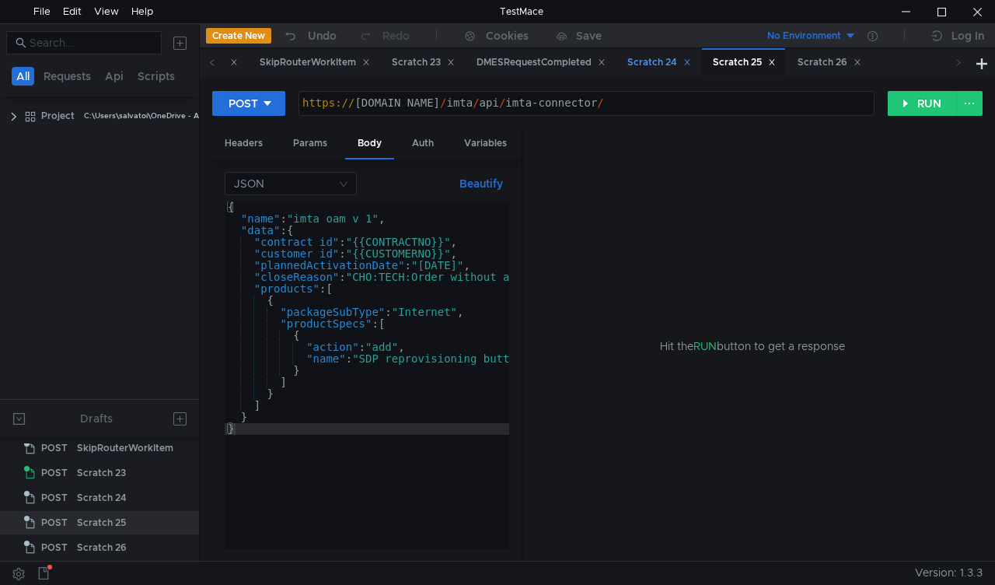
click at [691, 54] on div "Scratch 24" at bounding box center [659, 62] width 64 height 16
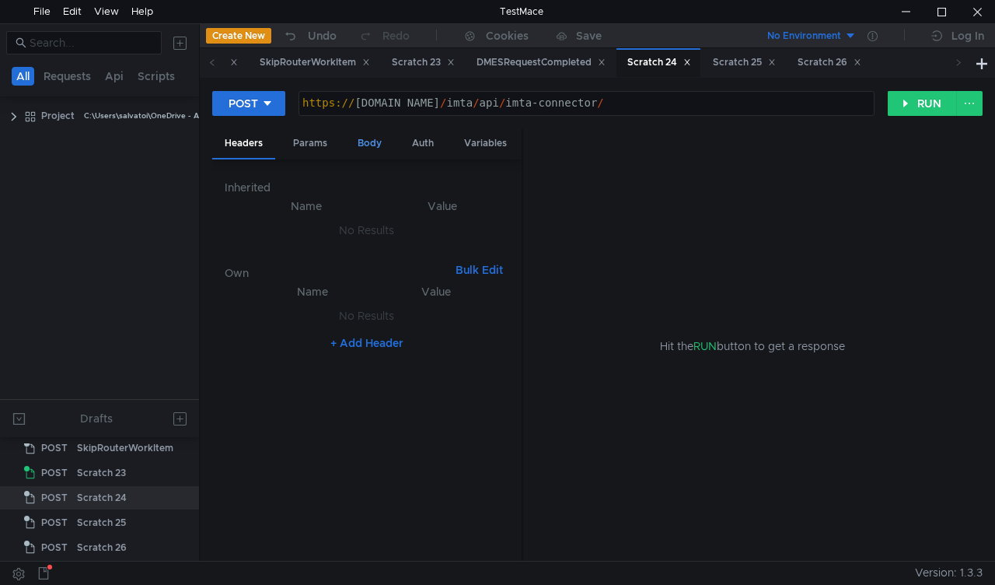
click at [371, 140] on div "Body" at bounding box center [369, 143] width 49 height 29
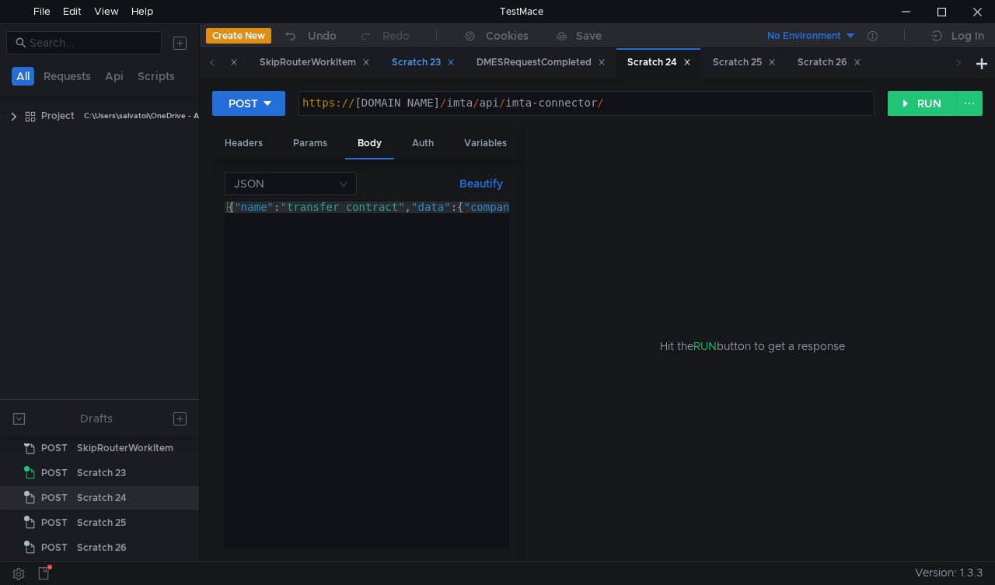
click at [455, 59] on div "Scratch 23" at bounding box center [423, 62] width 63 height 16
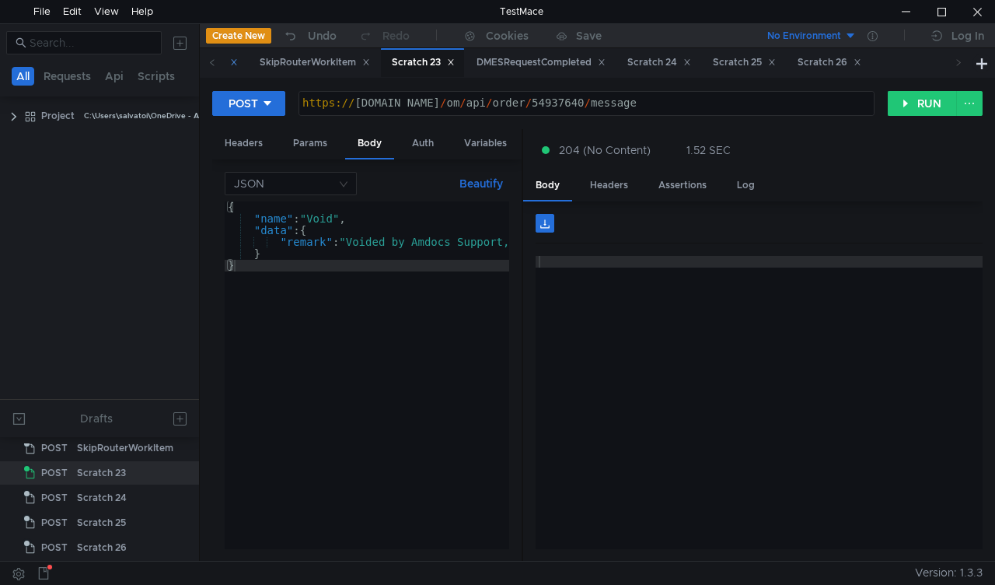
click at [238, 59] on div "Scratch 21" at bounding box center [206, 62] width 61 height 16
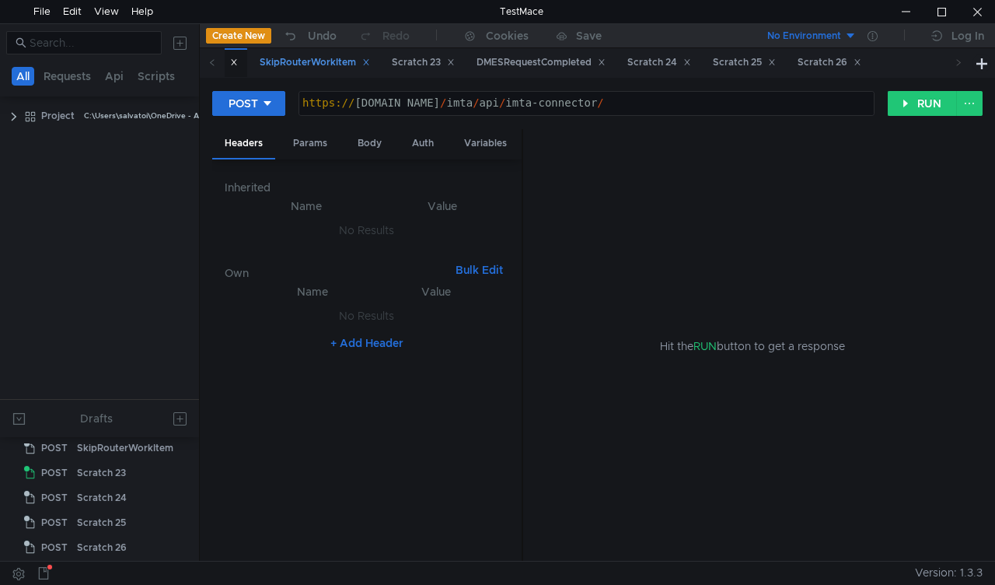
click at [370, 68] on div "SkipRouterWorkItem" at bounding box center [315, 62] width 110 height 16
click at [241, 54] on div "Scratch 21" at bounding box center [207, 62] width 82 height 29
click at [367, 148] on div "Body" at bounding box center [369, 143] width 49 height 29
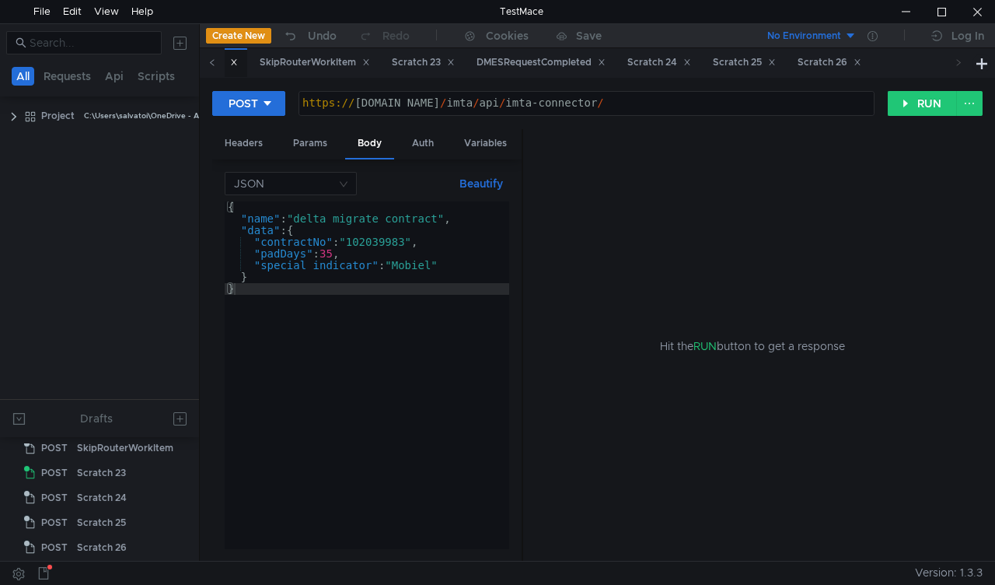
click at [213, 62] on icon at bounding box center [212, 62] width 8 height 8
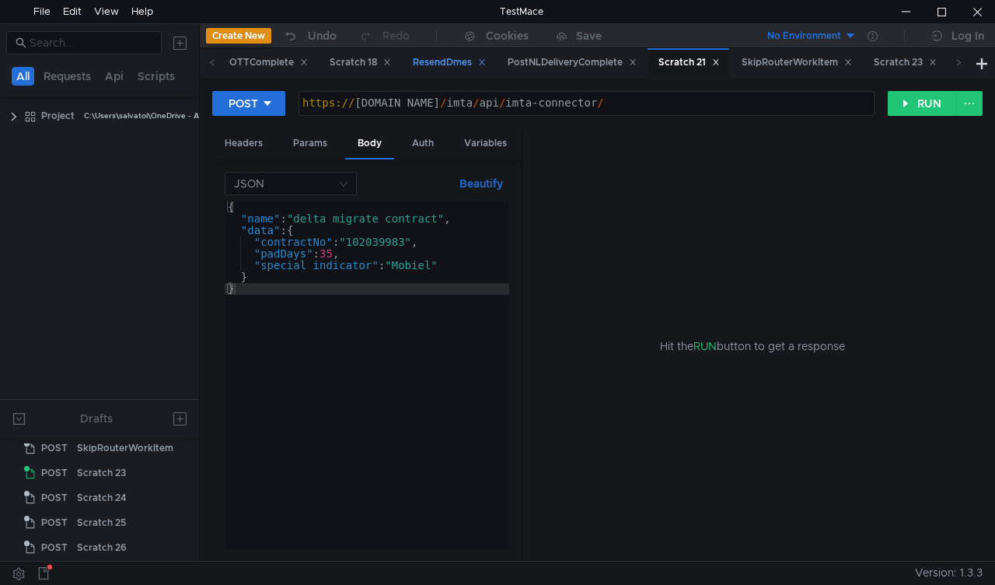
click at [483, 65] on div "ResendDmes" at bounding box center [449, 62] width 73 height 16
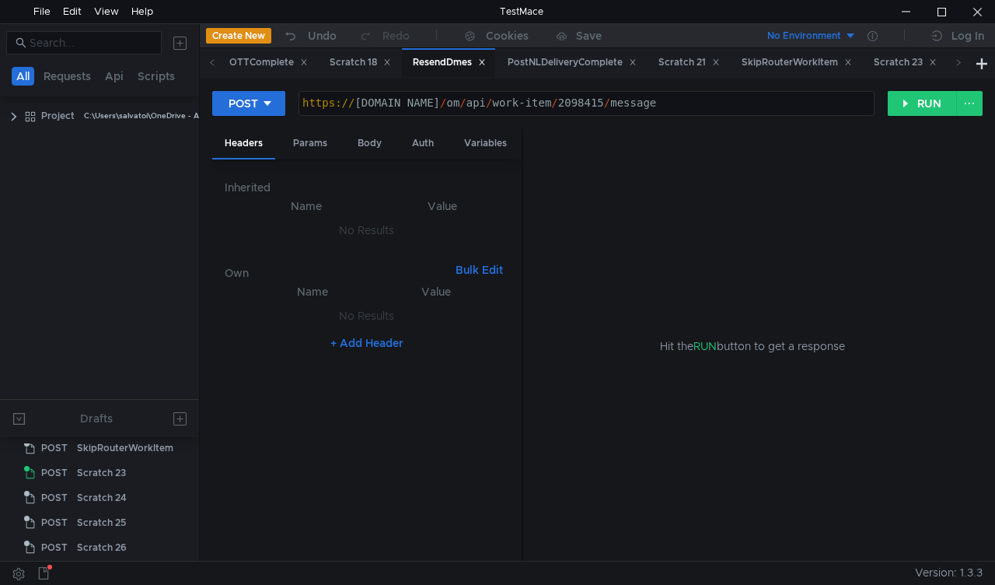
scroll to position [490, 0]
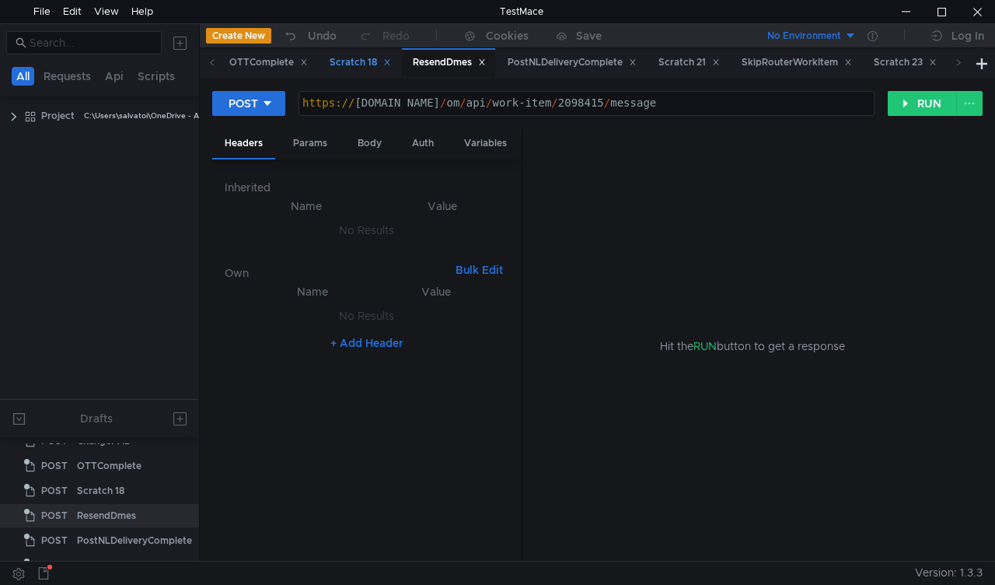
click at [391, 64] on div "Scratch 18" at bounding box center [360, 62] width 61 height 16
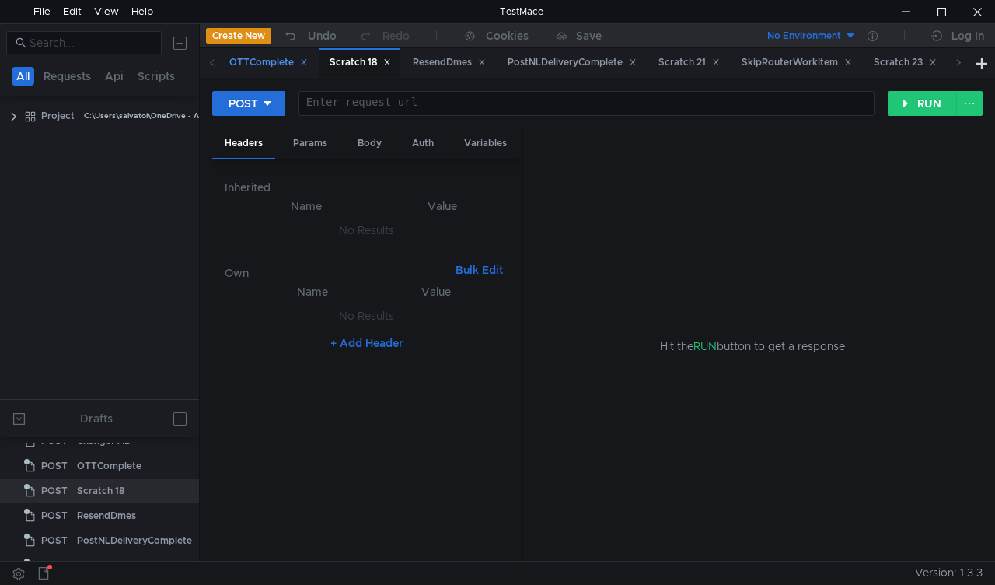
click at [308, 65] on div "OTTComplete" at bounding box center [268, 62] width 79 height 16
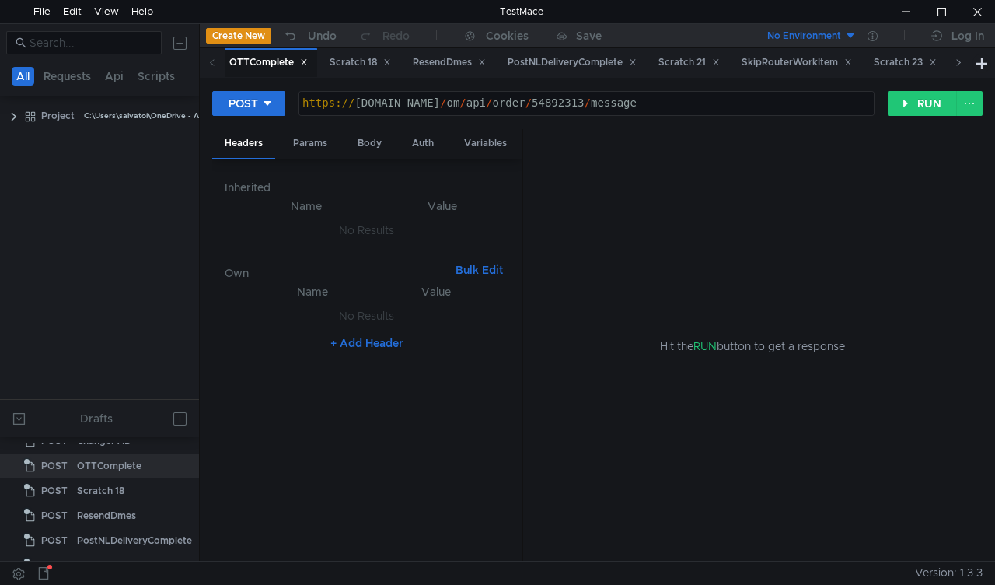
click at [966, 63] on span at bounding box center [958, 62] width 25 height 29
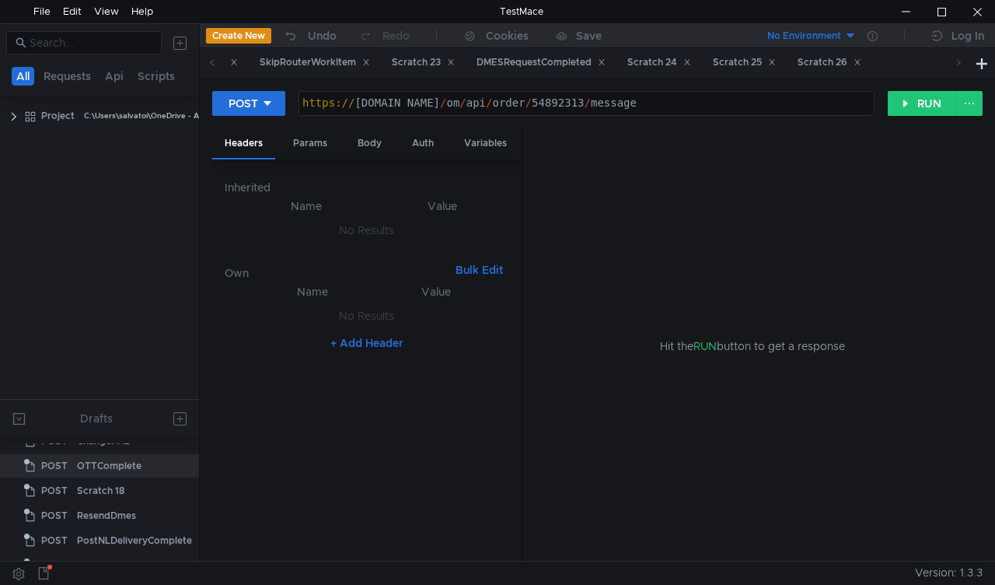
click at [966, 63] on span at bounding box center [958, 62] width 25 height 29
click at [691, 58] on div "Scratch 24" at bounding box center [659, 62] width 64 height 16
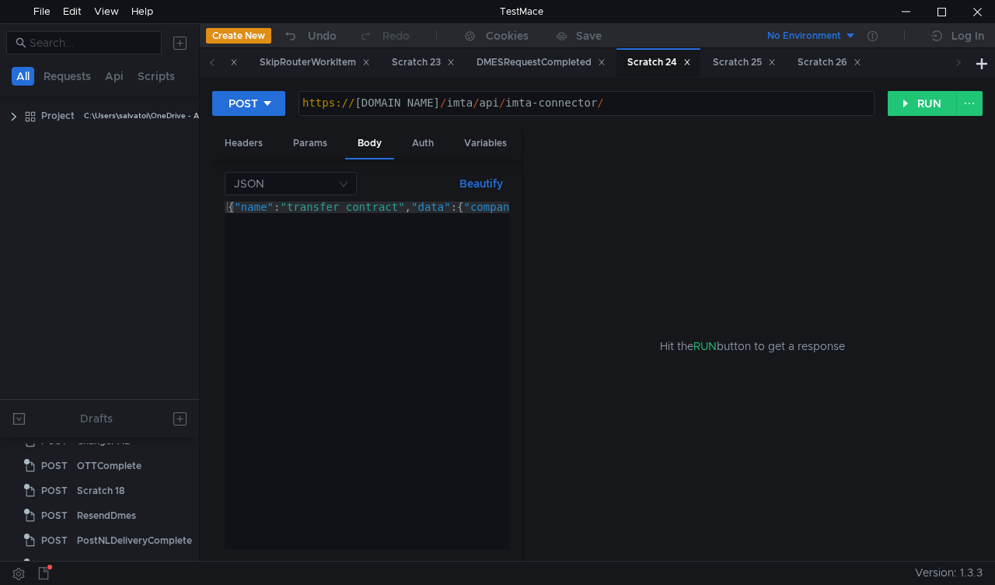
scroll to position [614, 0]
click at [776, 57] on div "Scratch 25" at bounding box center [744, 62] width 63 height 16
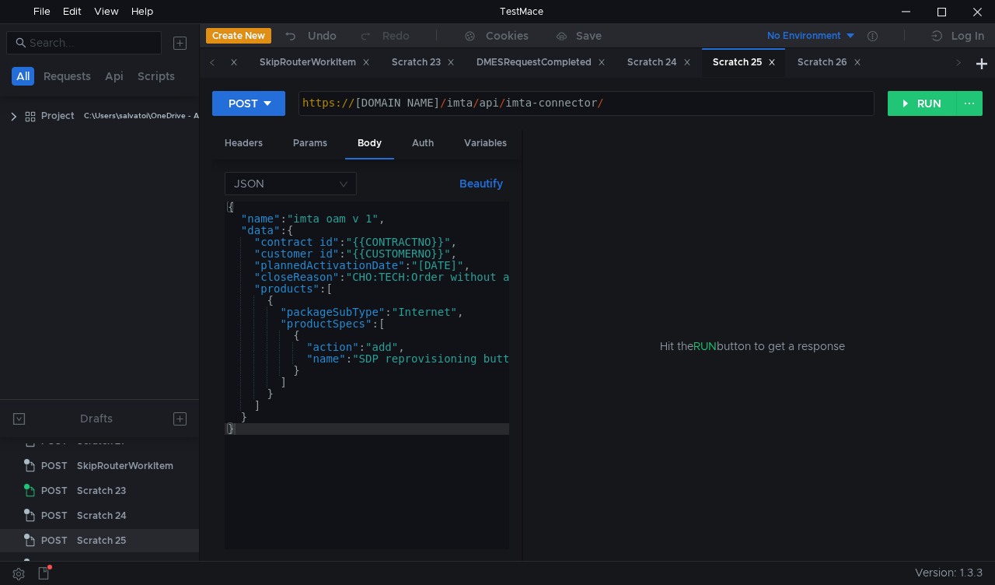
scroll to position [638, 0]
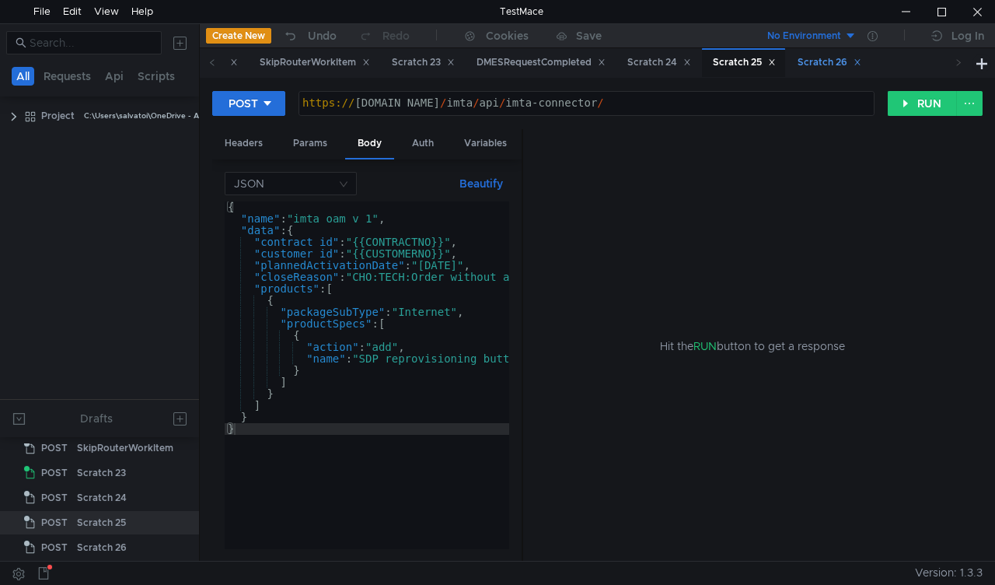
click at [861, 63] on div "Scratch 26" at bounding box center [830, 62] width 64 height 16
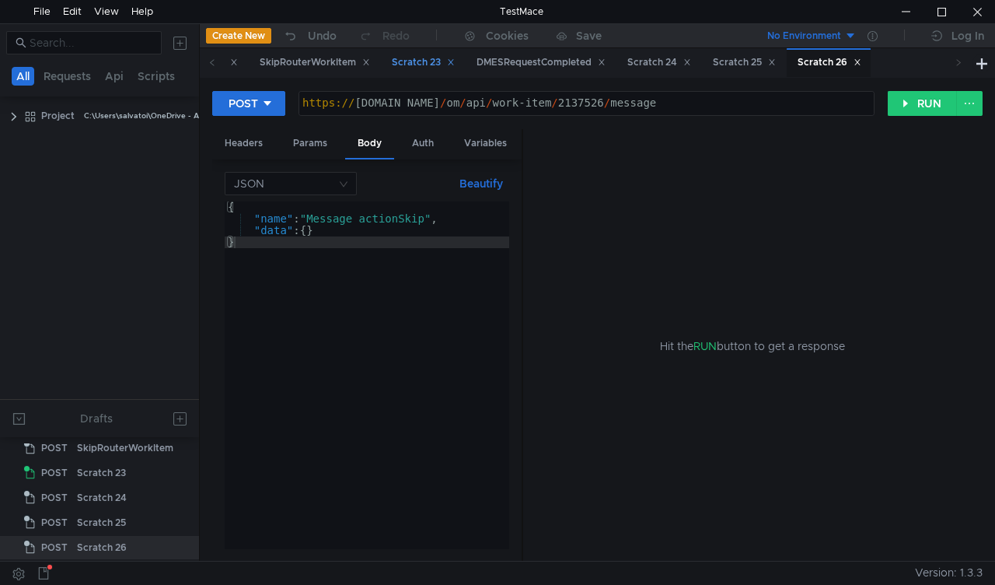
click at [455, 58] on div "Scratch 23" at bounding box center [423, 62] width 63 height 16
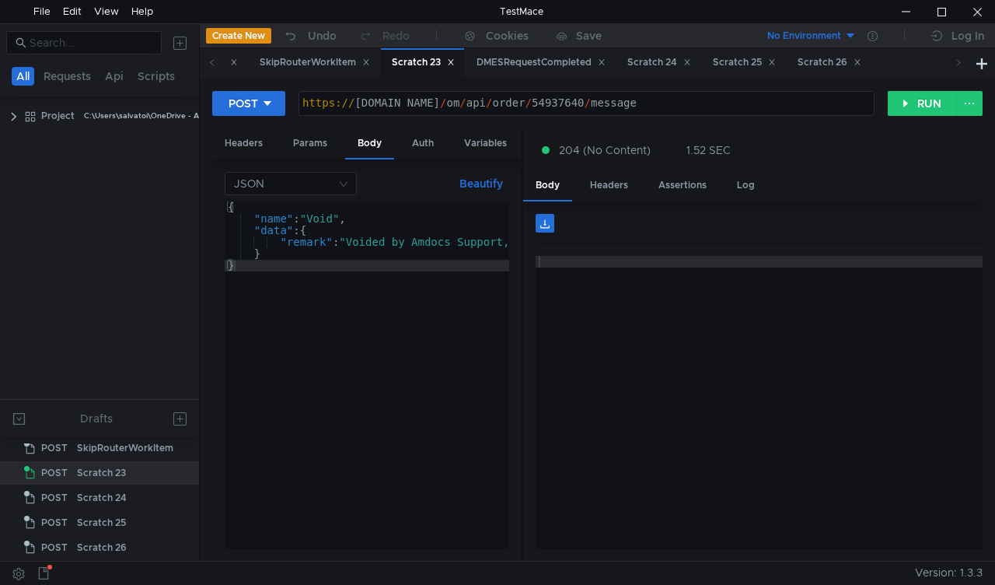
click at [528, 110] on div "https:// mbx.dfni.nl / om / api / order / 54937640 / message" at bounding box center [586, 114] width 574 height 35
click at [529, 105] on div "https:// mbx.dfni.nl / om / api / order / 54937640 / message" at bounding box center [586, 114] width 574 height 35
paste textarea "42858"
type textarea "[URL][DOMAIN_NAME]"
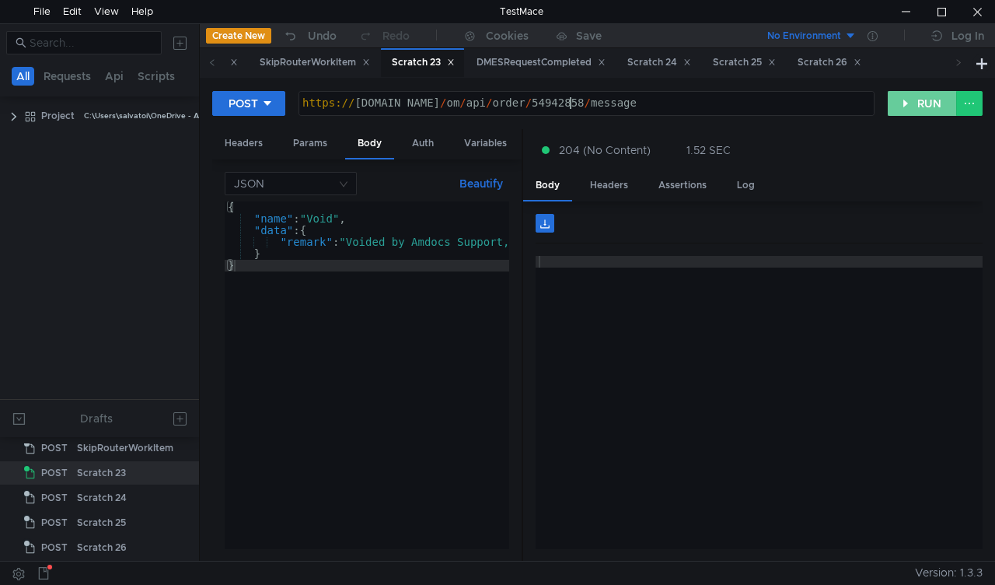
click at [909, 106] on button "RUN" at bounding box center [922, 103] width 69 height 25
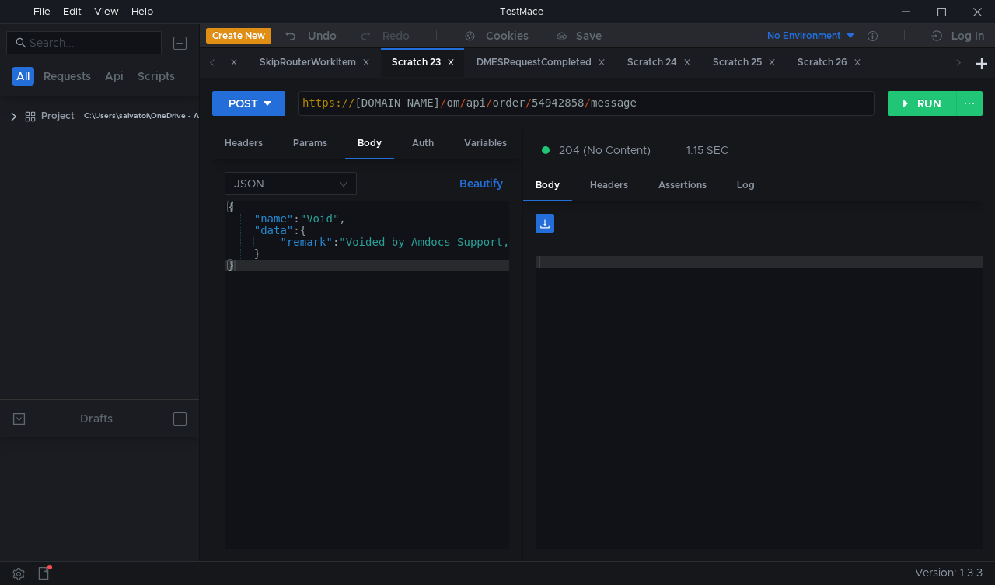
scroll to position [638, 0]
